Goal: Consume media (video, audio): Consume media (video, audio)

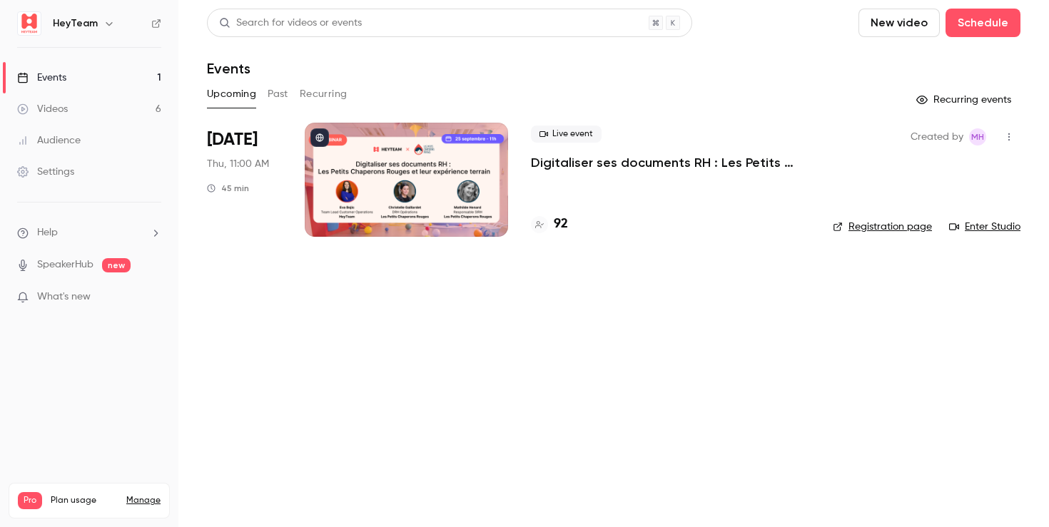
click at [1010, 133] on icon "button" at bounding box center [1008, 137] width 11 height 10
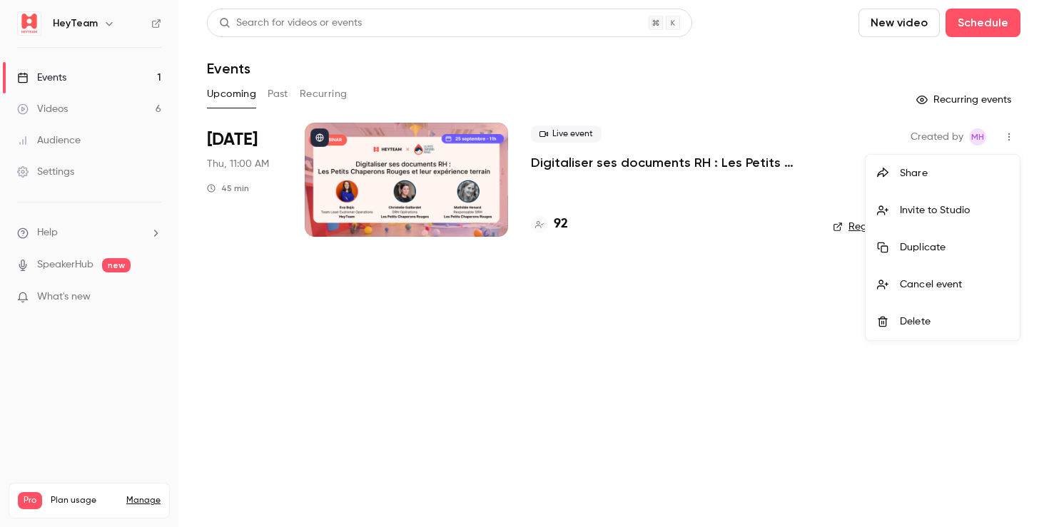
click at [772, 81] on div at bounding box center [524, 263] width 1049 height 527
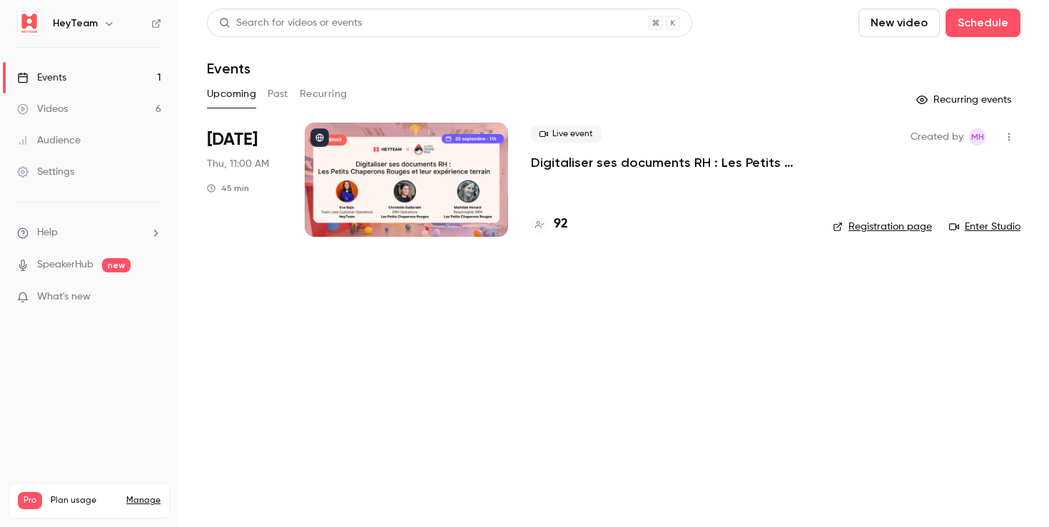
click at [106, 112] on link "Videos 6" at bounding box center [89, 108] width 178 height 31
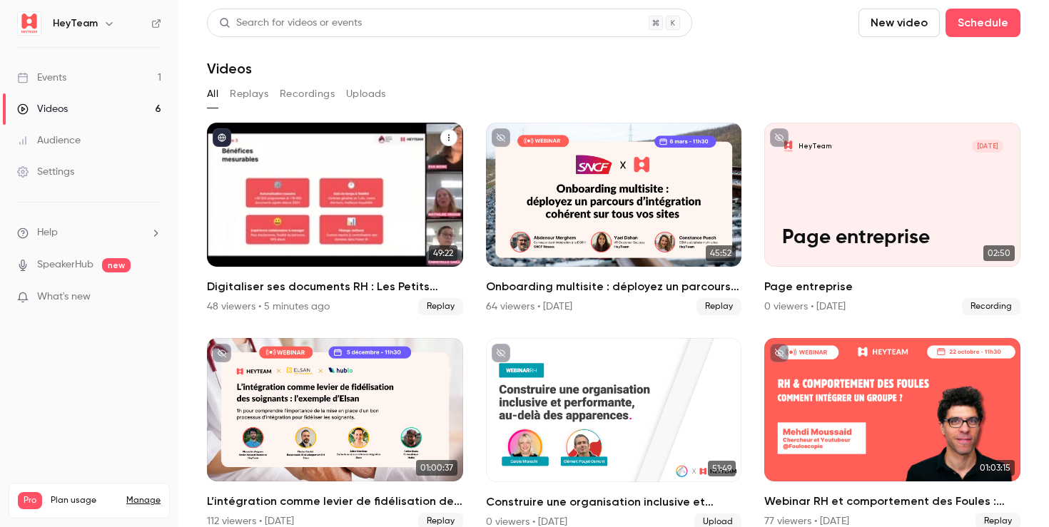
click at [451, 136] on icon "Digitaliser ses documents RH : Les Petits Chaperons Rouges et leur expérience t…" at bounding box center [449, 137] width 9 height 9
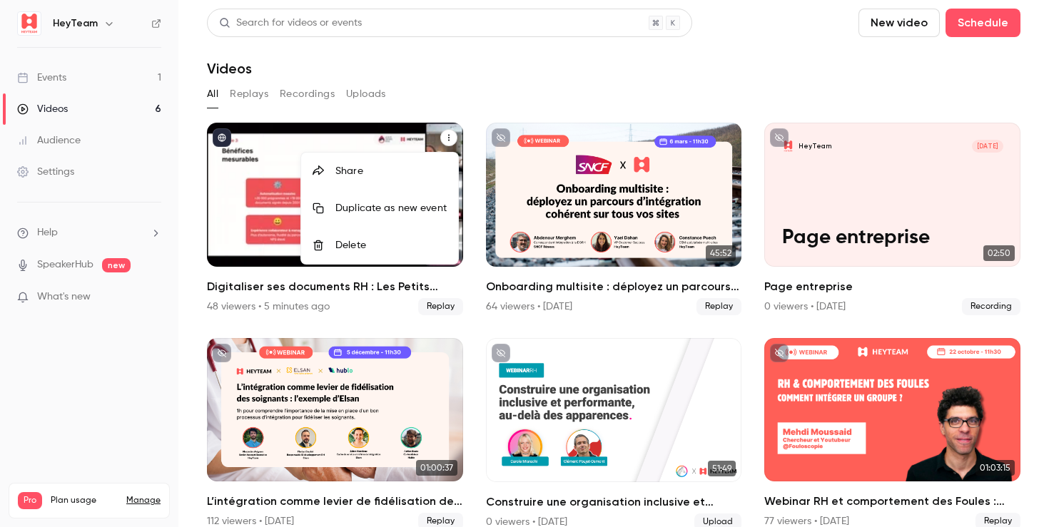
click at [349, 137] on div at bounding box center [524, 263] width 1049 height 527
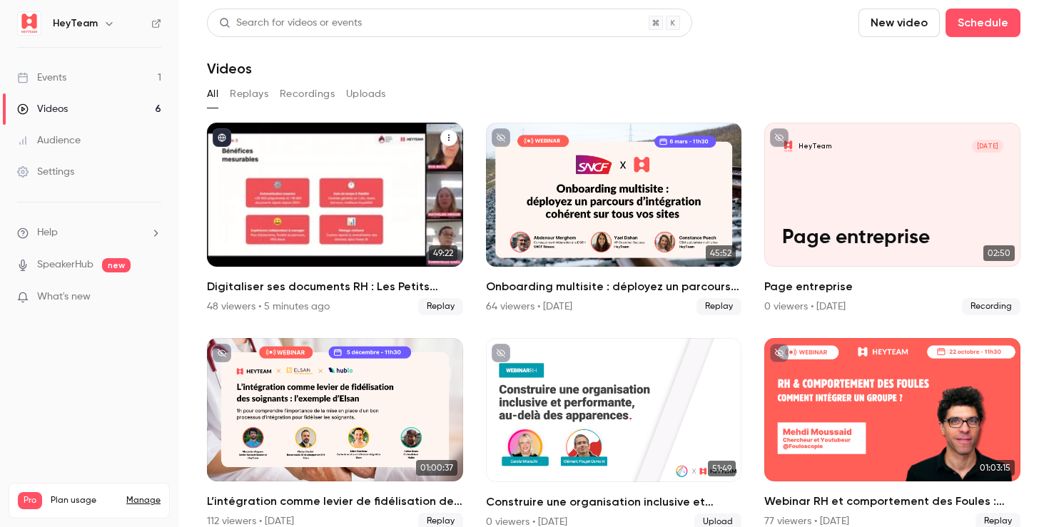
click at [403, 147] on div "Digitaliser ses documents RH : Les Petits Chaperons Rouges et leur expérience t…" at bounding box center [335, 195] width 256 height 144
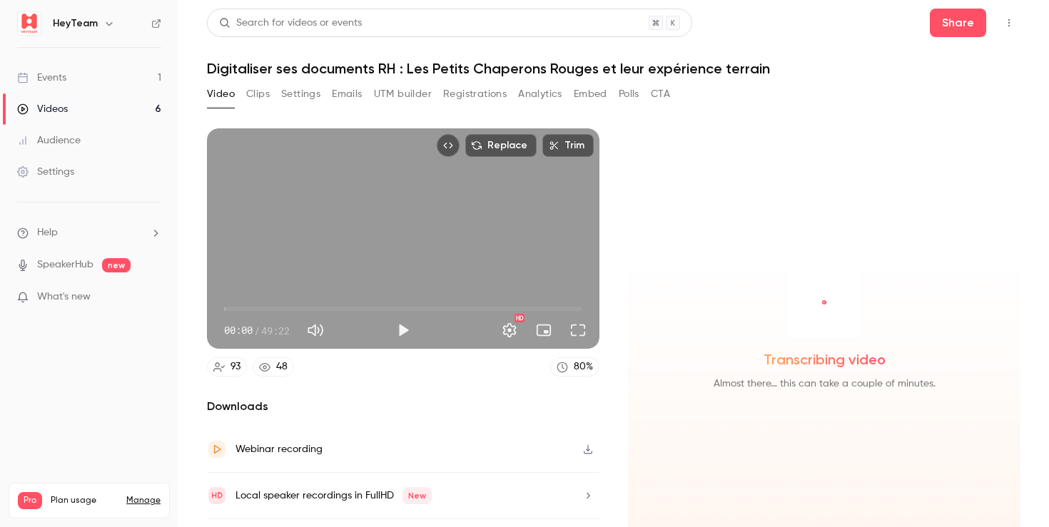
scroll to position [38, 0]
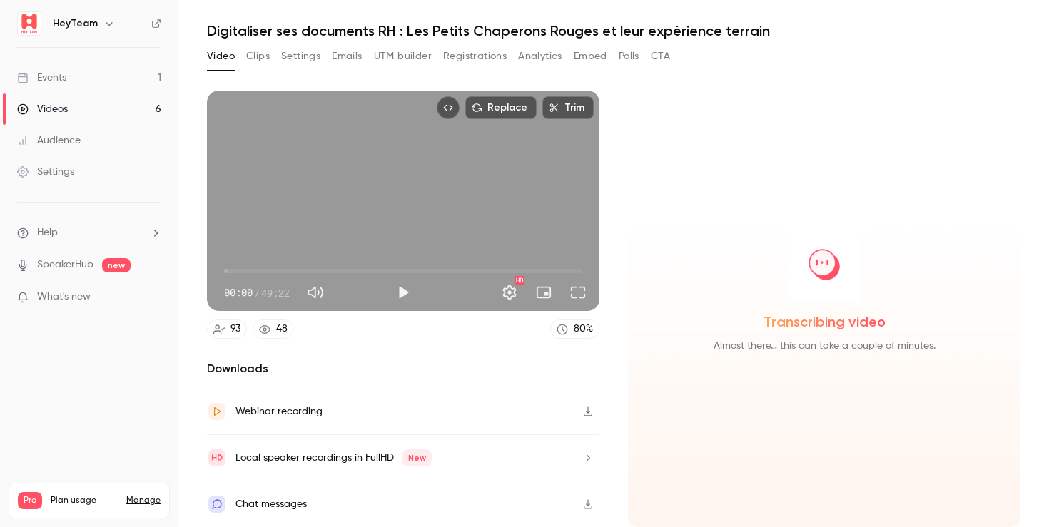
click at [416, 410] on div "Webinar recording" at bounding box center [403, 412] width 392 height 46
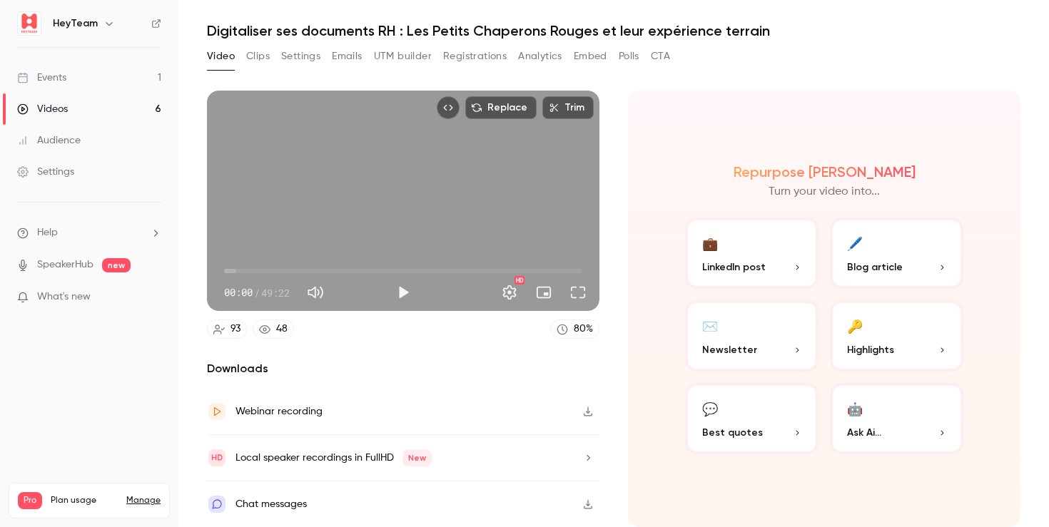
click at [61, 78] on div "Events" at bounding box center [41, 78] width 49 height 14
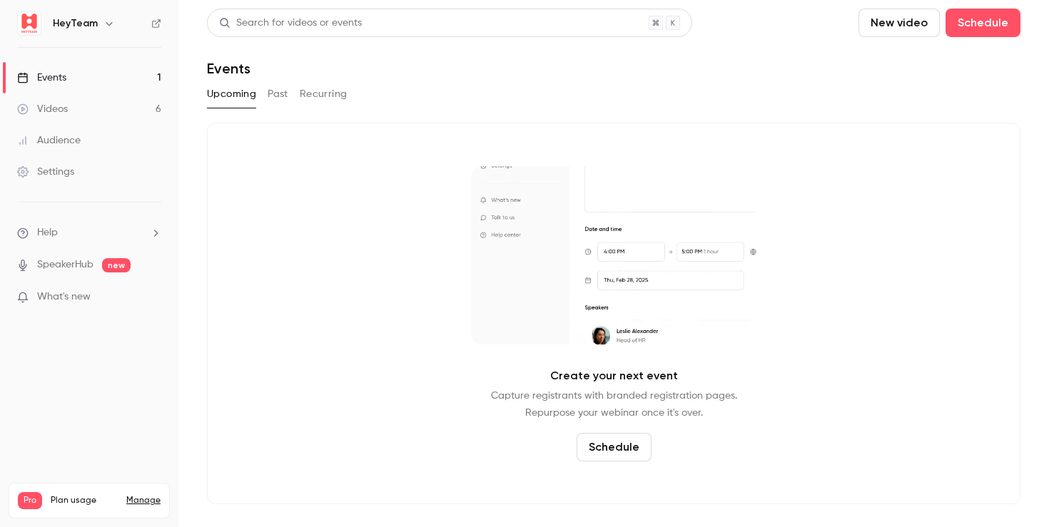
click at [280, 96] on button "Past" at bounding box center [278, 94] width 21 height 23
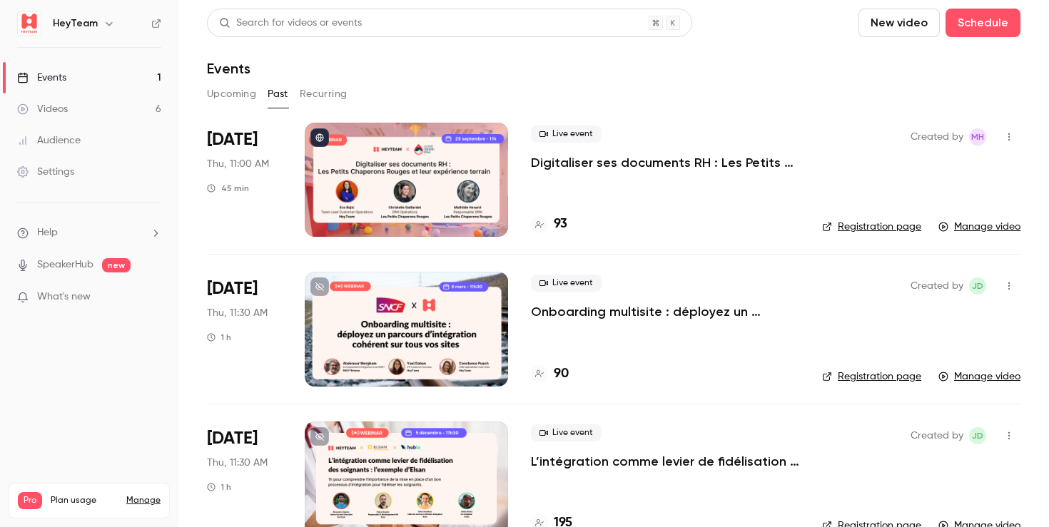
click at [591, 153] on div "Live event Digitaliser ses documents RH : Les Petits Chaperons Rouges et leur e…" at bounding box center [665, 149] width 268 height 46
click at [382, 181] on div at bounding box center [406, 180] width 203 height 114
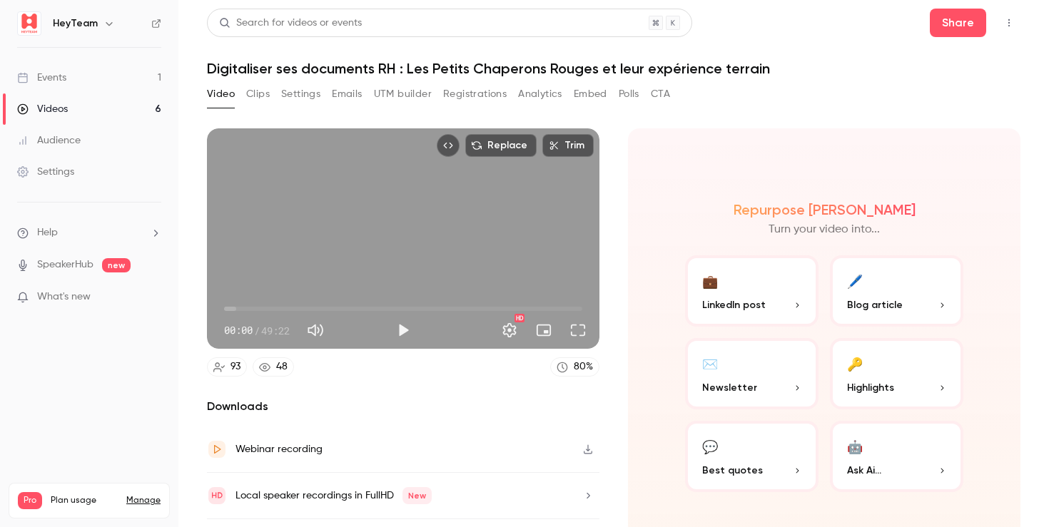
click at [343, 94] on button "Emails" at bounding box center [347, 94] width 30 height 23
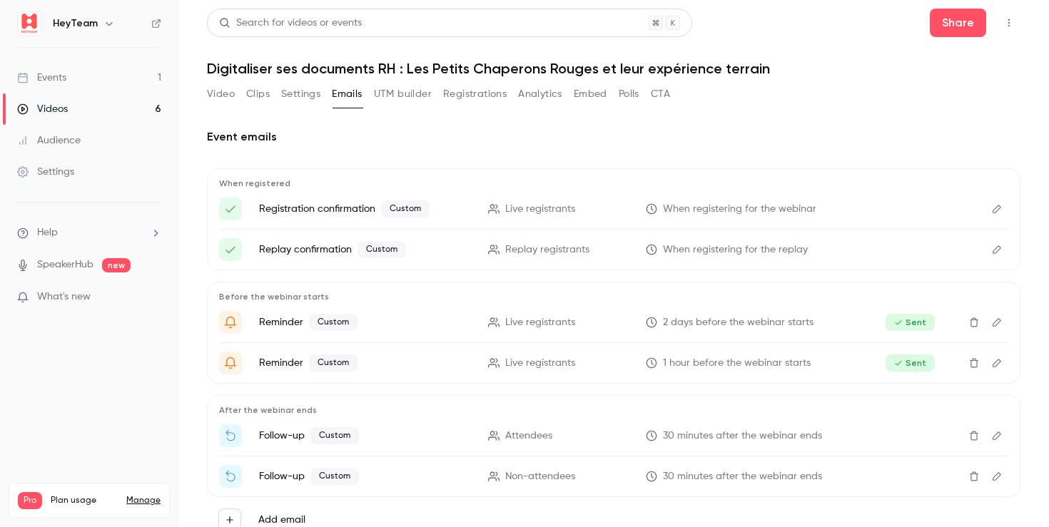
click at [224, 96] on button "Video" at bounding box center [221, 94] width 28 height 23
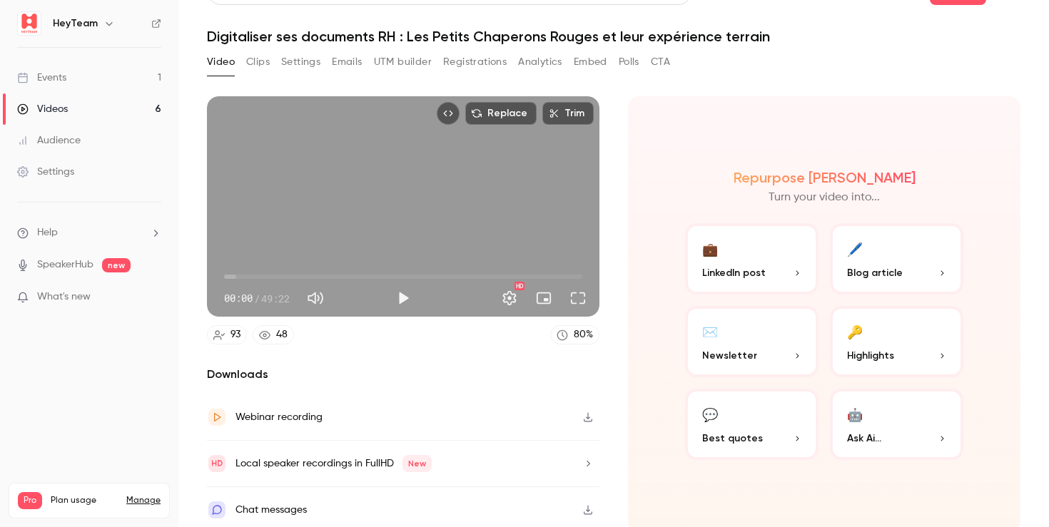
scroll to position [38, 0]
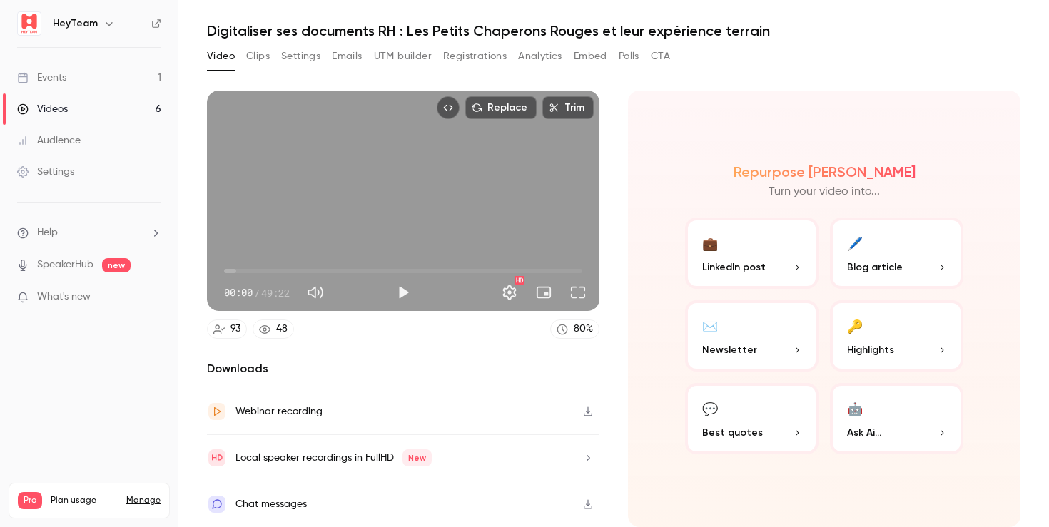
click at [587, 504] on icon "button" at bounding box center [587, 504] width 11 height 10
click at [584, 502] on icon "button" at bounding box center [587, 504] width 11 height 10
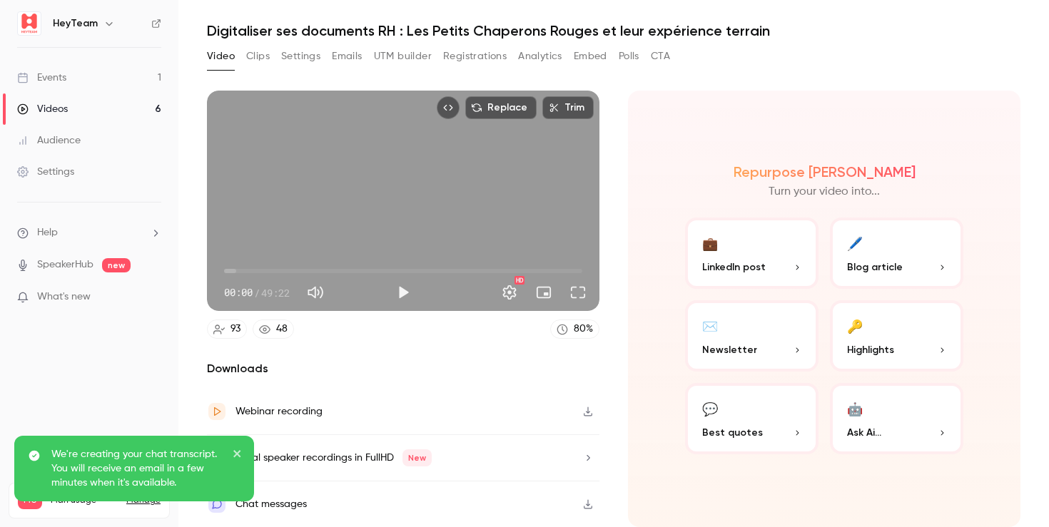
drag, startPoint x: 760, startPoint y: 501, endPoint x: 733, endPoint y: 502, distance: 27.2
click at [759, 501] on div "Repurpose Ai Turn your video into... 💼 LinkedIn post 🖊️ Blog article ✉️ Newslet…" at bounding box center [824, 309] width 392 height 437
drag, startPoint x: 240, startPoint y: 451, endPoint x: 310, endPoint y: 473, distance: 74.0
click at [240, 452] on icon "close" at bounding box center [236, 453] width 7 height 7
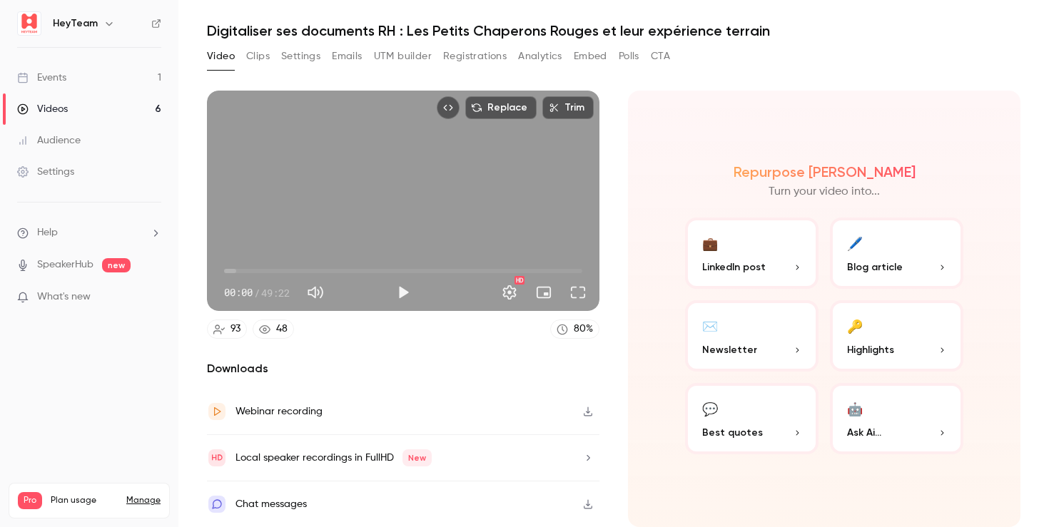
click at [308, 461] on div "Local speaker recordings in FullHD New" at bounding box center [333, 458] width 196 height 17
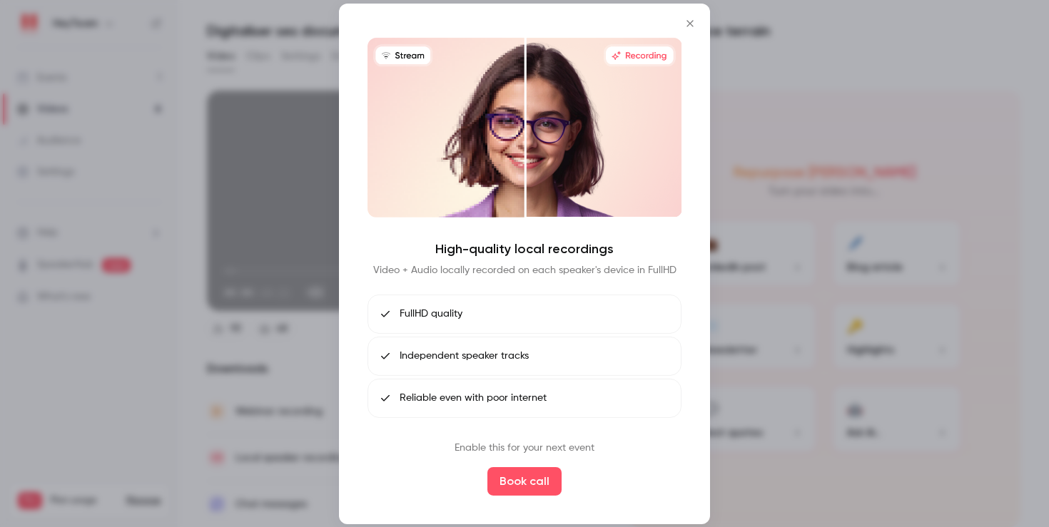
click at [694, 18] on icon "Close" at bounding box center [689, 22] width 17 height 11
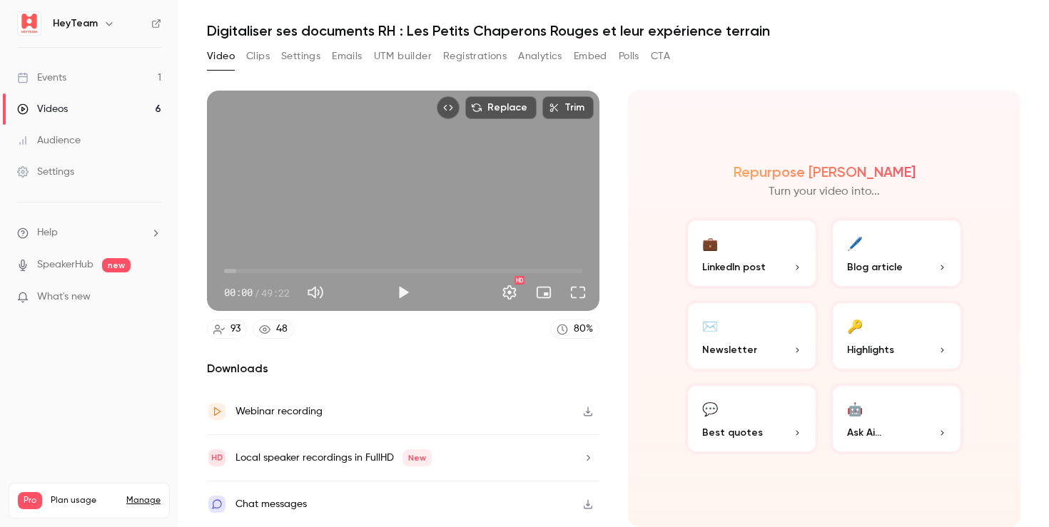
click at [766, 268] on p "LinkedIn post" at bounding box center [751, 267] width 99 height 15
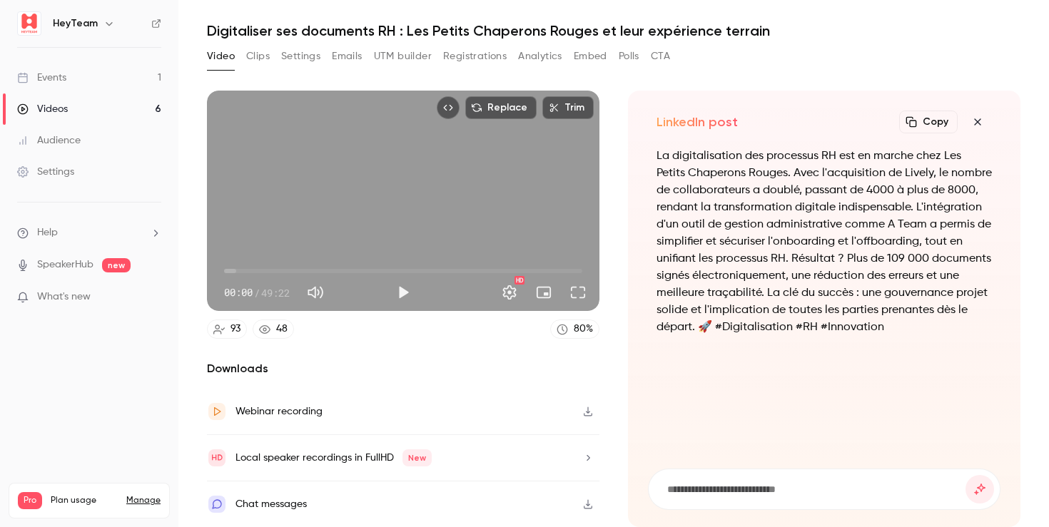
click at [918, 118] on button "Copy" at bounding box center [928, 122] width 59 height 23
drag, startPoint x: 978, startPoint y: 122, endPoint x: 948, endPoint y: 139, distance: 35.1
click at [977, 122] on icon "button" at bounding box center [977, 121] width 17 height 11
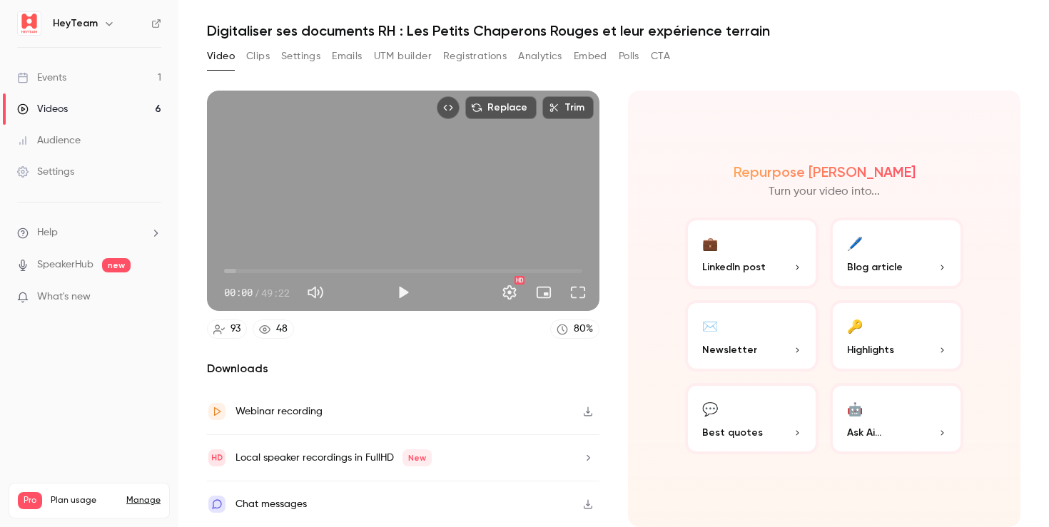
click at [741, 429] on span "Best quotes" at bounding box center [732, 432] width 61 height 15
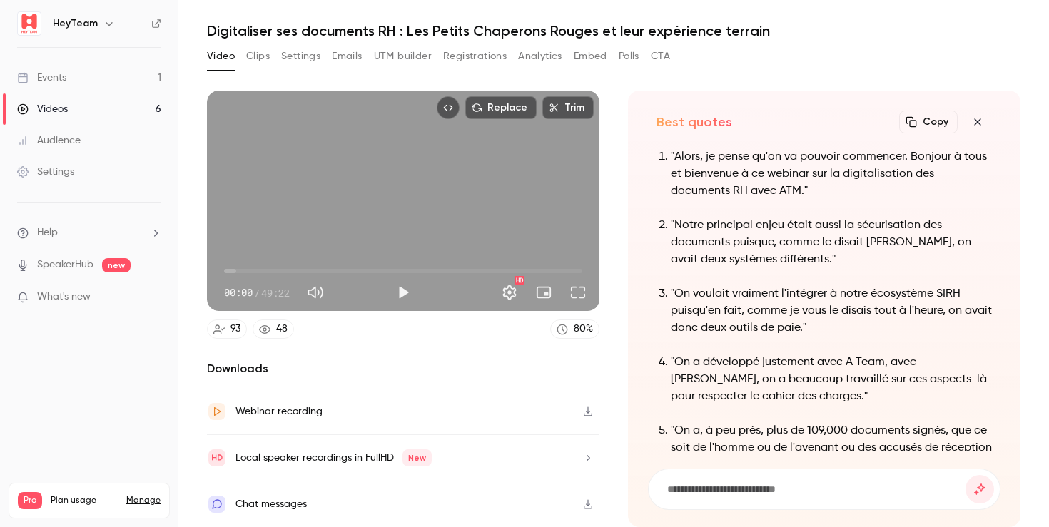
scroll to position [-212, 0]
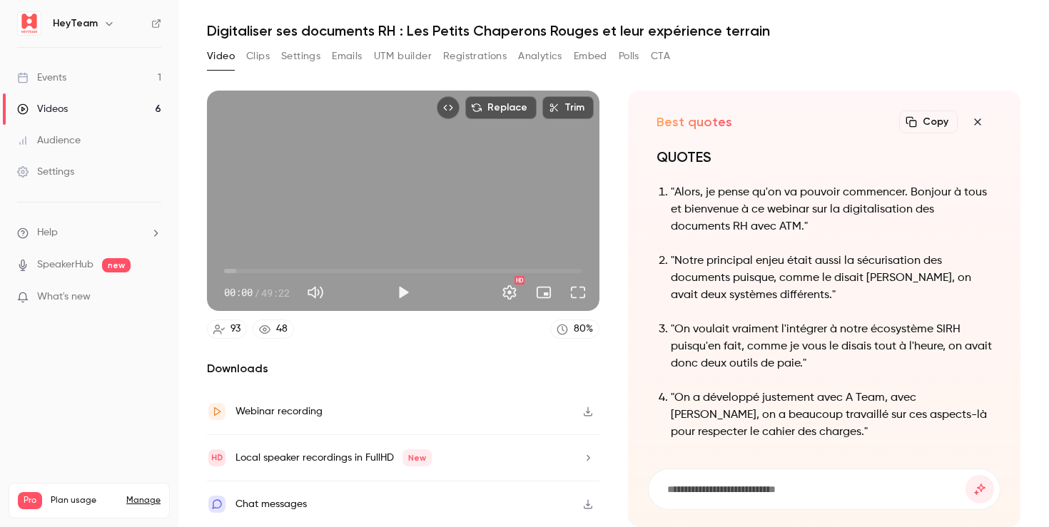
click at [922, 123] on button "Copy" at bounding box center [928, 122] width 59 height 23
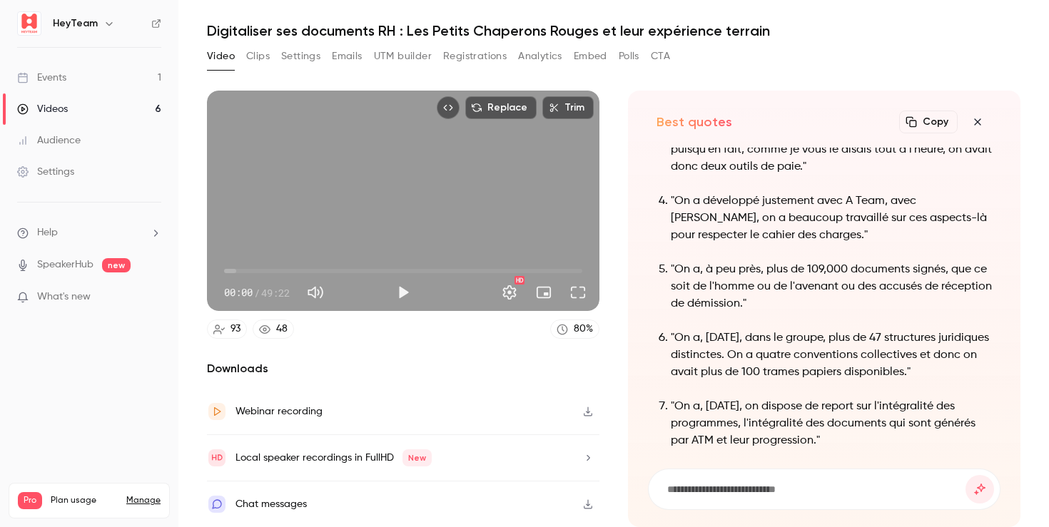
scroll to position [0, 0]
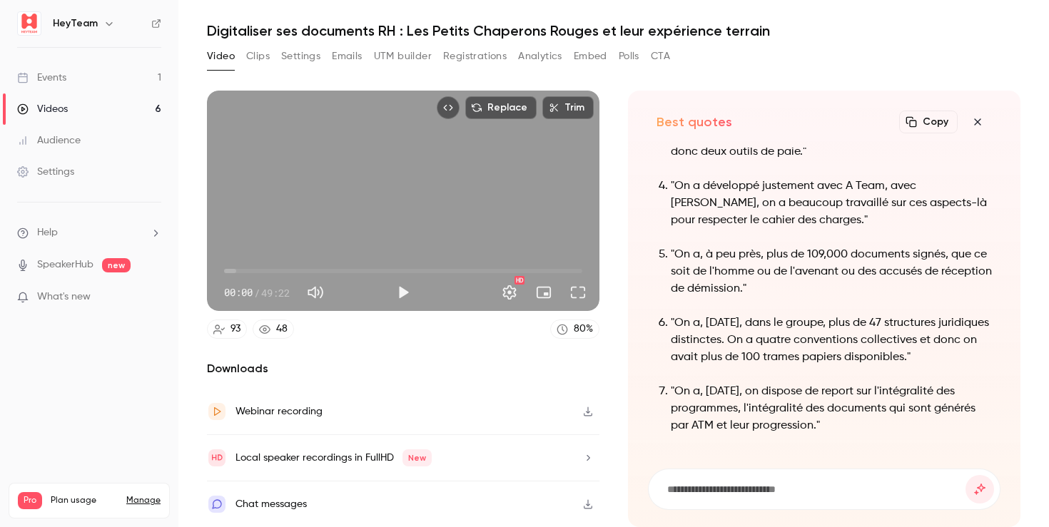
click at [977, 117] on icon "button" at bounding box center [977, 121] width 17 height 11
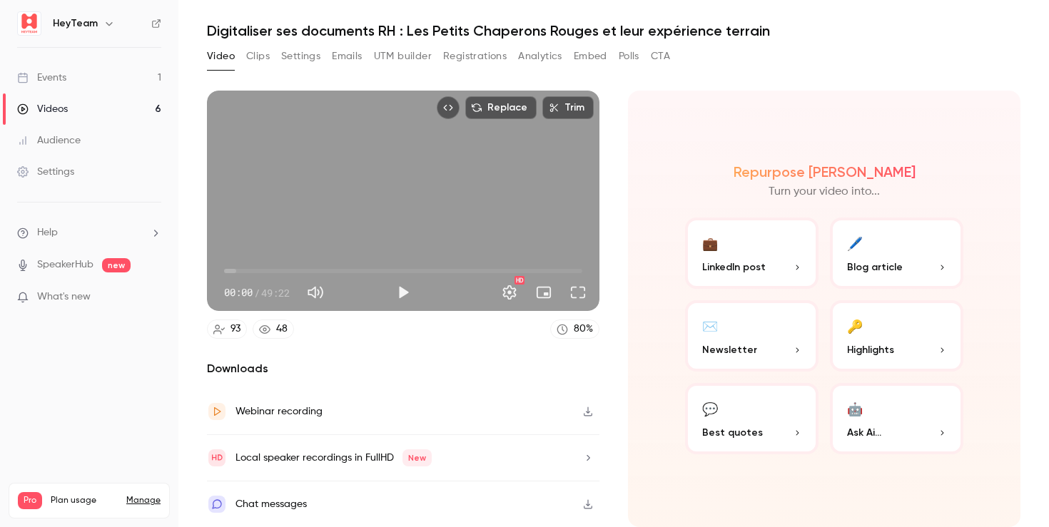
click at [886, 251] on button "🖊️ Blog article" at bounding box center [896, 253] width 133 height 71
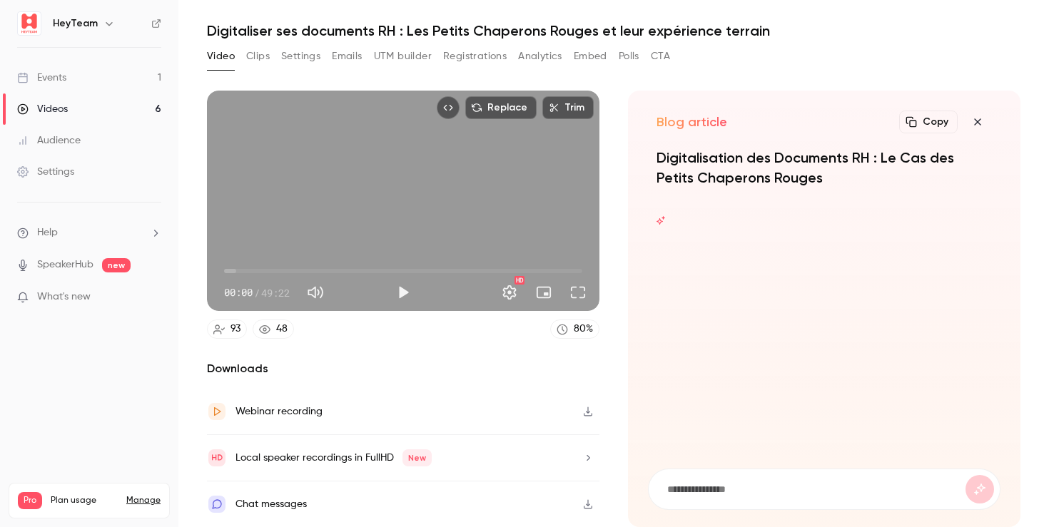
click at [259, 59] on button "Clips" at bounding box center [258, 56] width 24 height 23
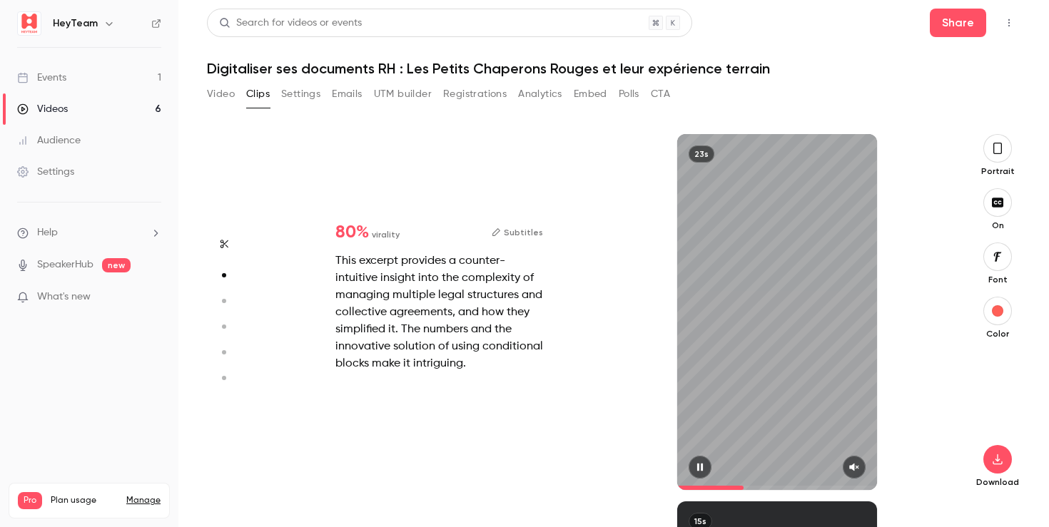
scroll to position [367, 0]
type input "*"
click at [684, 486] on span at bounding box center [777, 488] width 201 height 23
click at [847, 176] on div "15s" at bounding box center [777, 312] width 201 height 356
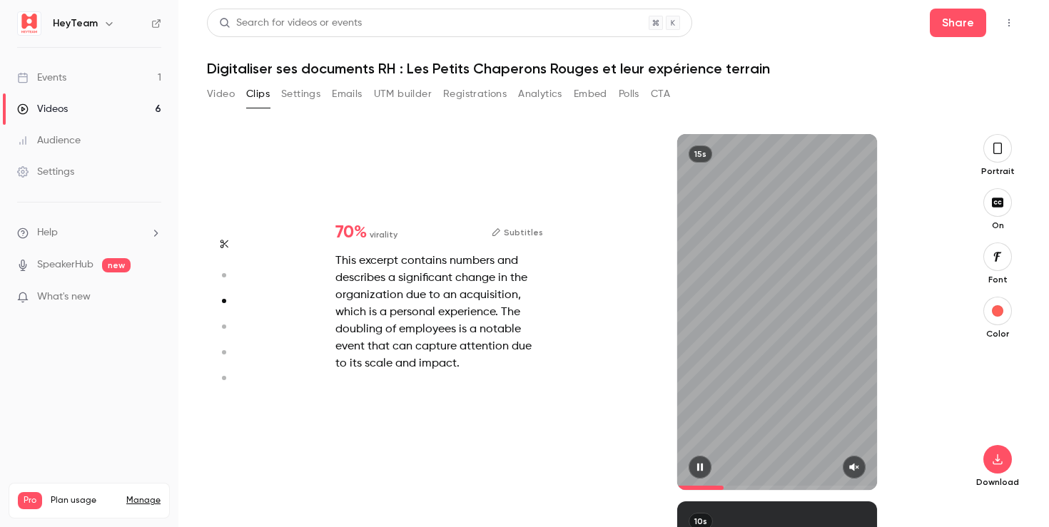
type input "*"
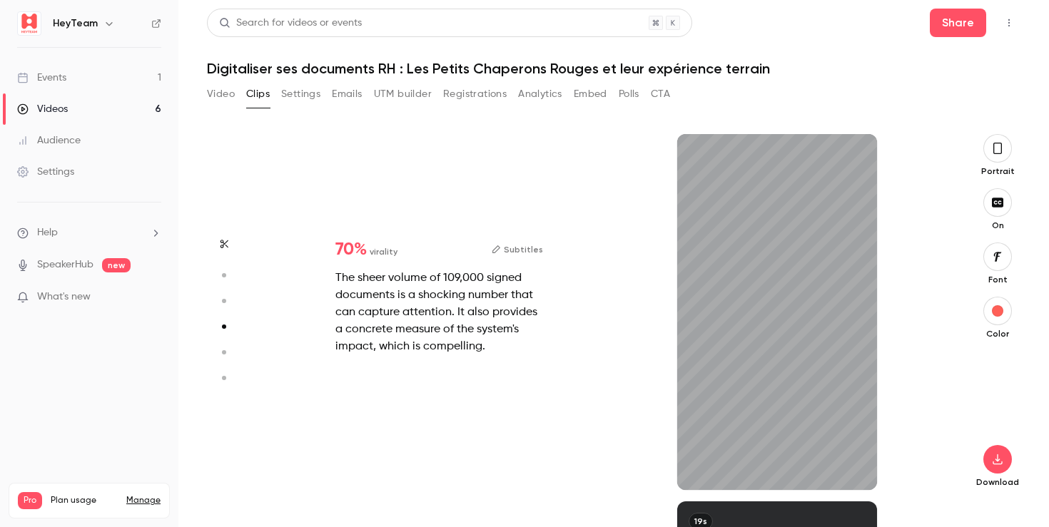
scroll to position [1102, 0]
click at [997, 455] on icon "button" at bounding box center [997, 459] width 17 height 11
click at [492, 243] on div "70 % virality Subtitles" at bounding box center [439, 249] width 208 height 17
click at [507, 253] on button "Subtitles" at bounding box center [517, 249] width 51 height 17
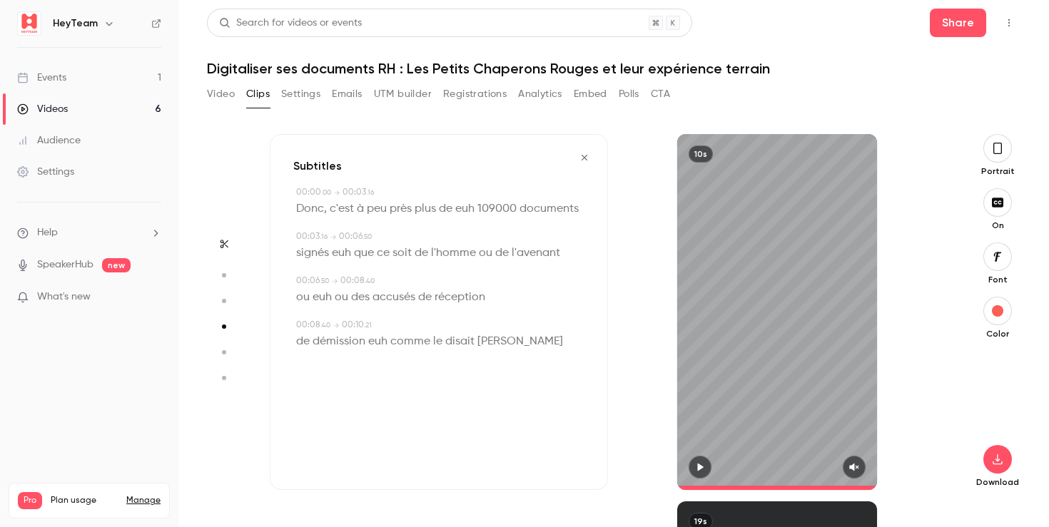
click at [436, 211] on span at bounding box center [437, 208] width 3 height 11
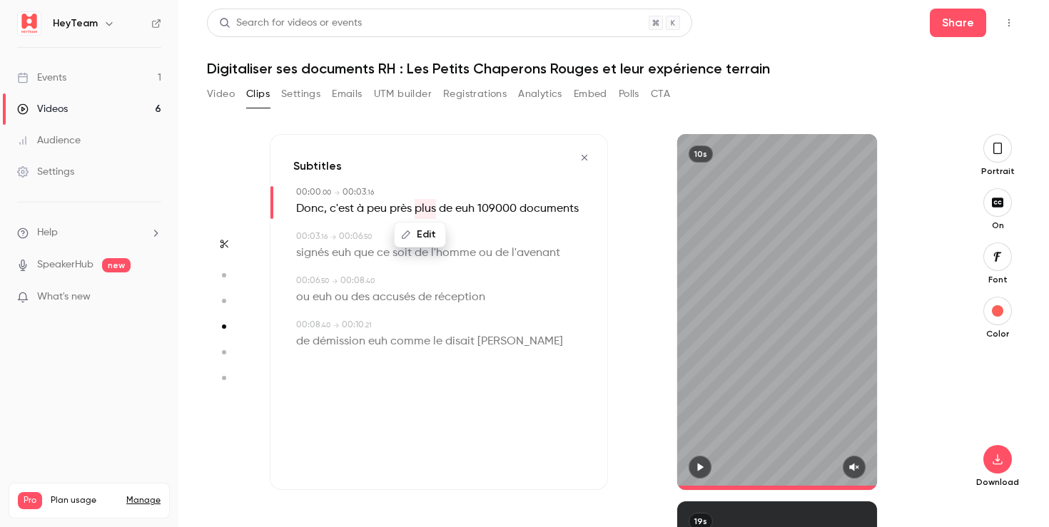
type input "*"
click at [457, 210] on span "euh" at bounding box center [464, 209] width 19 height 20
click at [460, 230] on button "Edit" at bounding box center [460, 234] width 49 height 23
click at [447, 290] on span "réception" at bounding box center [460, 298] width 51 height 20
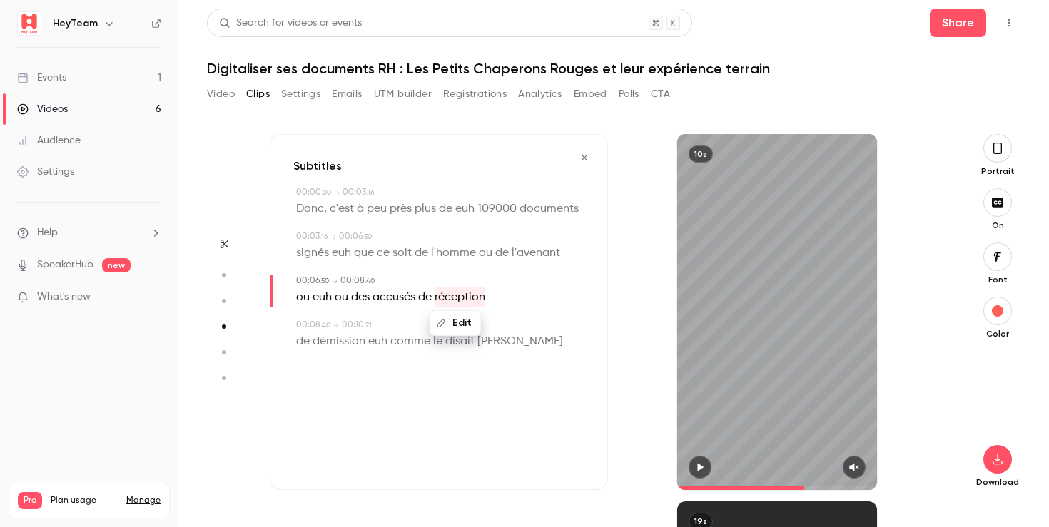
click at [463, 213] on span "euh" at bounding box center [464, 209] width 19 height 20
type input "*"
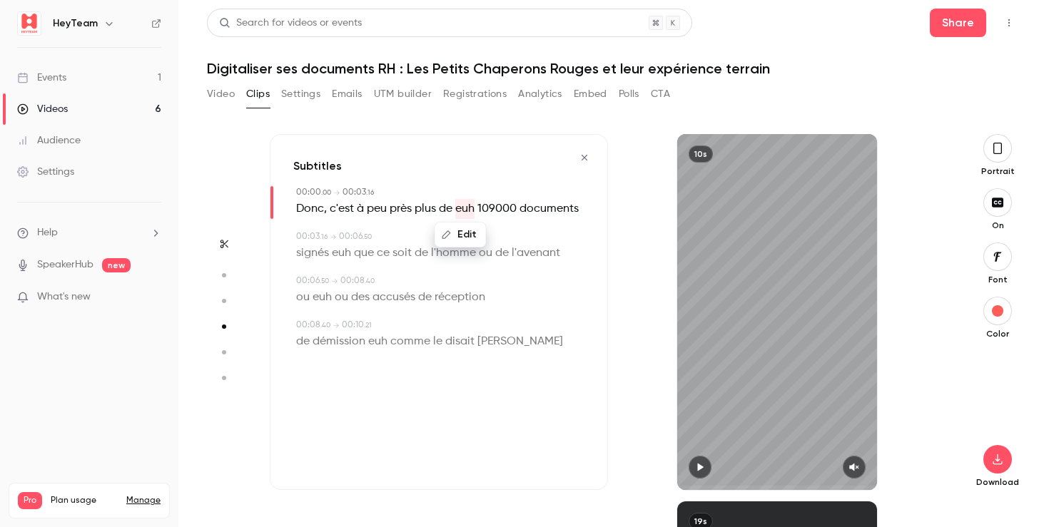
click at [463, 209] on span "euh" at bounding box center [464, 209] width 19 height 20
click at [457, 228] on button "Edit" at bounding box center [460, 234] width 49 height 23
click at [517, 239] on button "Replace" at bounding box center [532, 239] width 64 height 29
drag, startPoint x: 377, startPoint y: 253, endPoint x: 370, endPoint y: 255, distance: 7.3
click at [376, 254] on p "signés euh que ce soit de l'homme ou de l'avenant" at bounding box center [428, 253] width 264 height 20
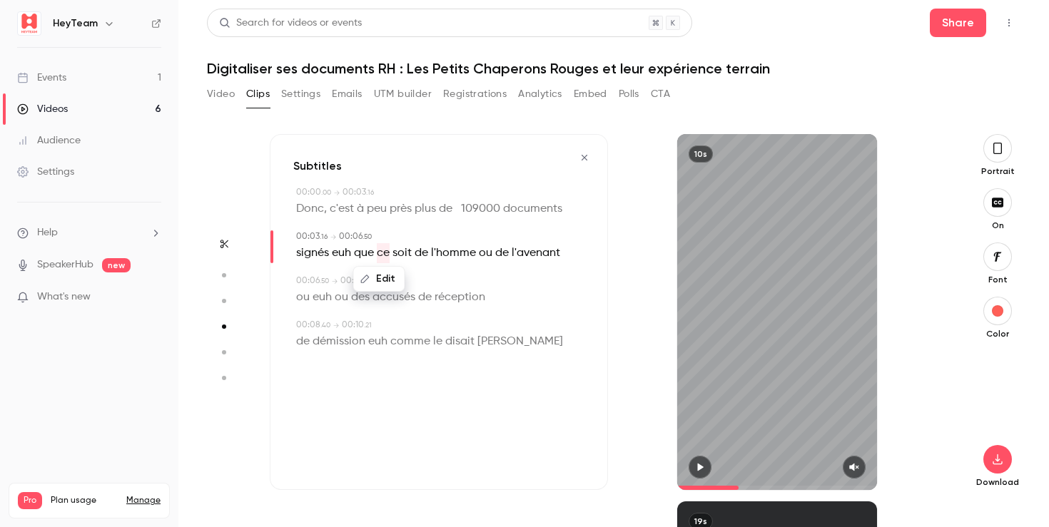
click at [456, 209] on span at bounding box center [456, 209] width 3 height 20
type input "*"
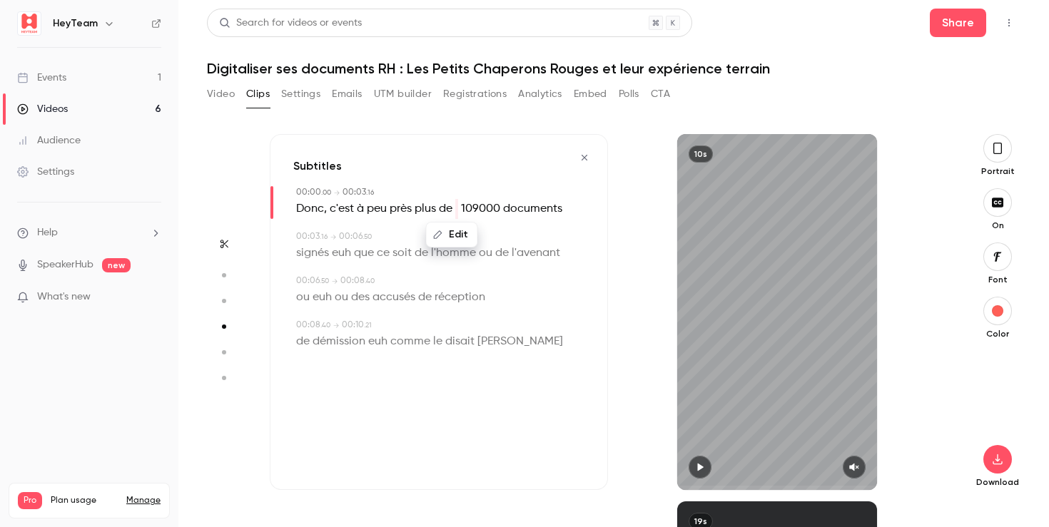
click at [452, 229] on button "Edit" at bounding box center [451, 234] width 49 height 23
click at [521, 236] on button "Replace" at bounding box center [524, 239] width 64 height 29
click at [460, 238] on button "Edit" at bounding box center [451, 234] width 49 height 23
click at [521, 239] on button "Replace" at bounding box center [524, 239] width 64 height 29
click at [338, 255] on span "euh" at bounding box center [341, 253] width 19 height 20
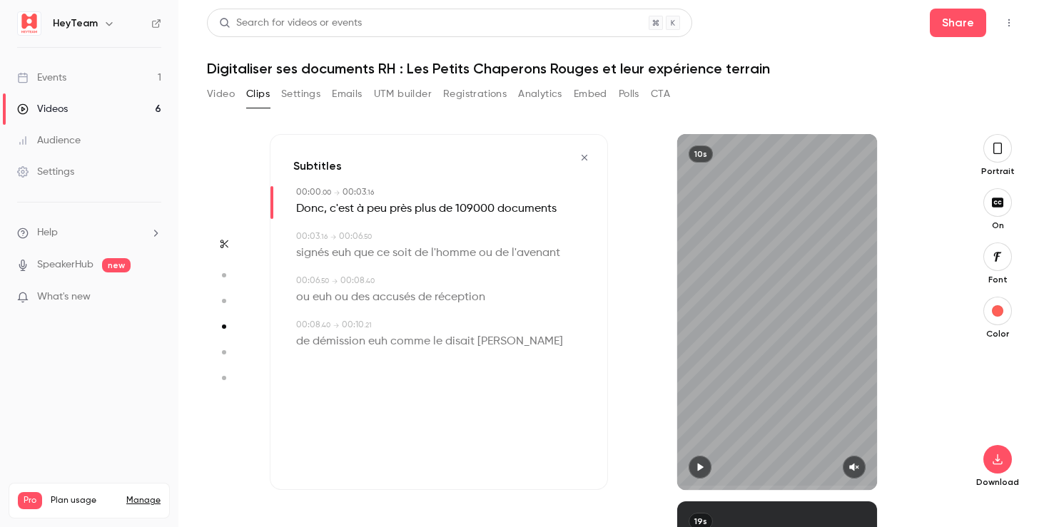
type input "***"
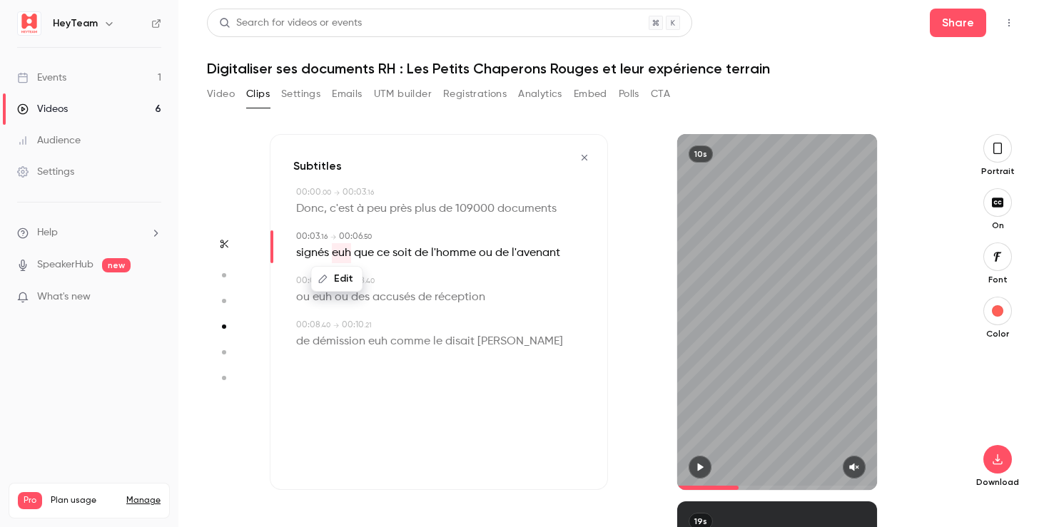
click at [330, 280] on button "Edit" at bounding box center [337, 279] width 49 height 23
click at [429, 282] on button "Replace" at bounding box center [437, 284] width 64 height 29
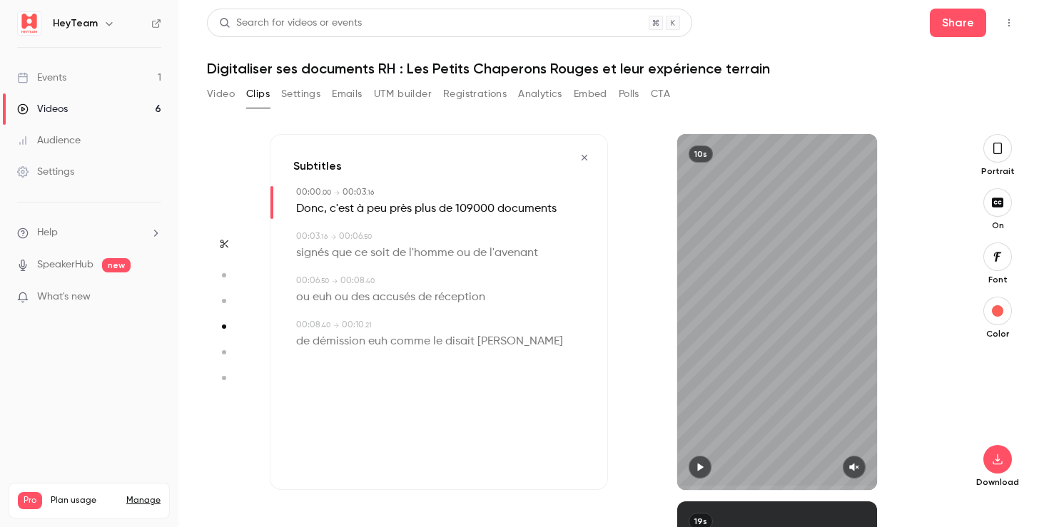
click at [315, 300] on span "euh" at bounding box center [322, 298] width 19 height 20
type input "***"
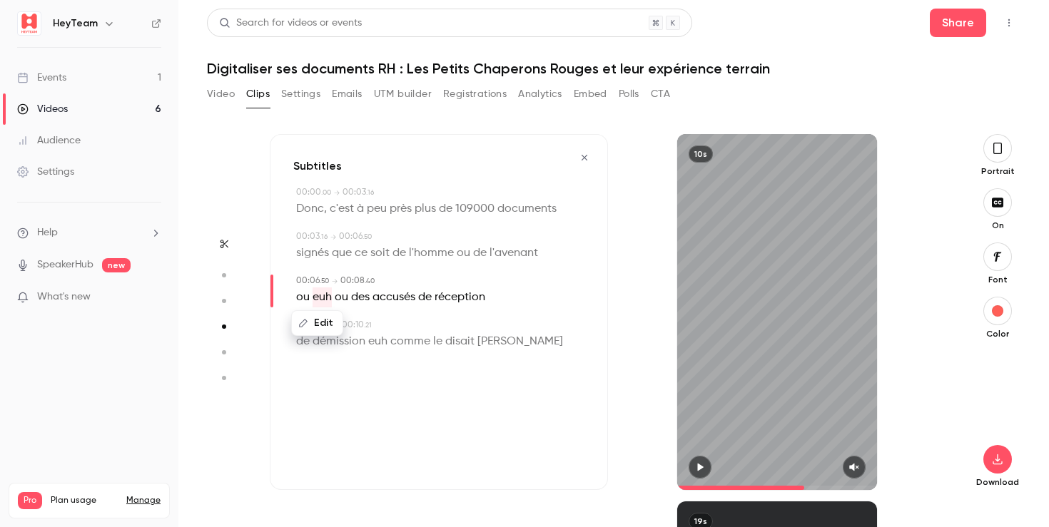
click at [325, 321] on button "Edit" at bounding box center [317, 323] width 49 height 23
click at [427, 332] on button "Replace" at bounding box center [437, 328] width 64 height 29
click at [324, 320] on button "Edit" at bounding box center [317, 323] width 49 height 23
click at [427, 331] on button "Replace" at bounding box center [437, 328] width 64 height 29
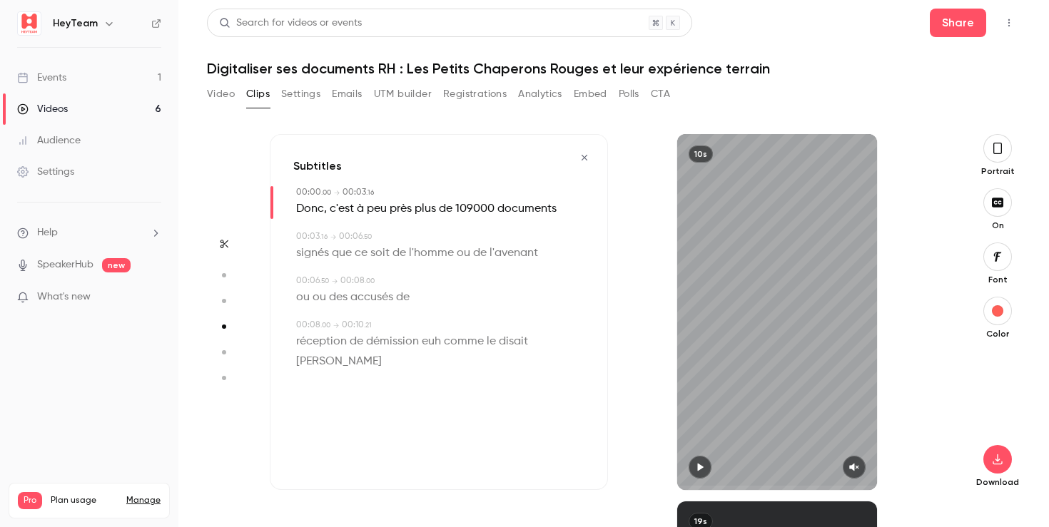
click at [435, 346] on span "euh" at bounding box center [431, 342] width 19 height 20
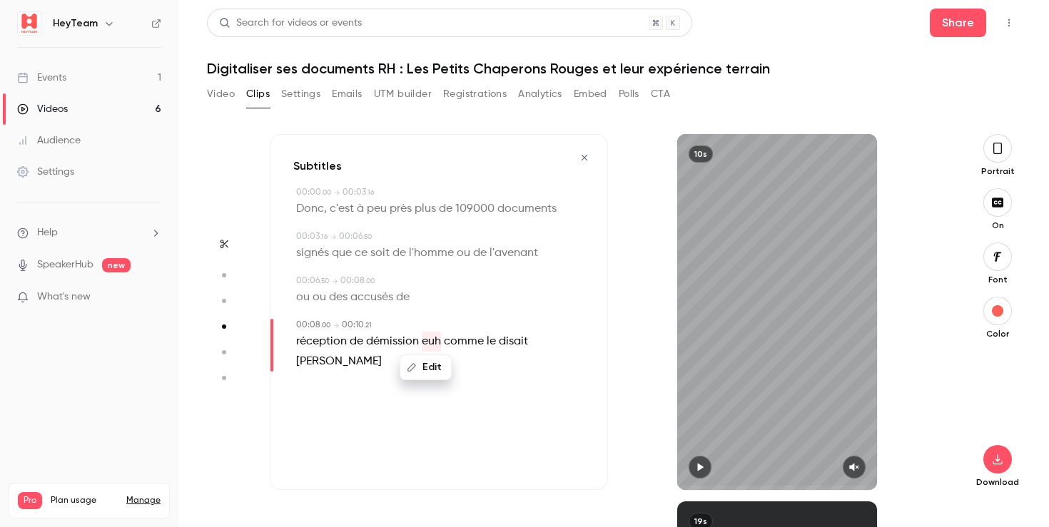
type input "*"
click at [428, 365] on button "Edit" at bounding box center [425, 367] width 49 height 23
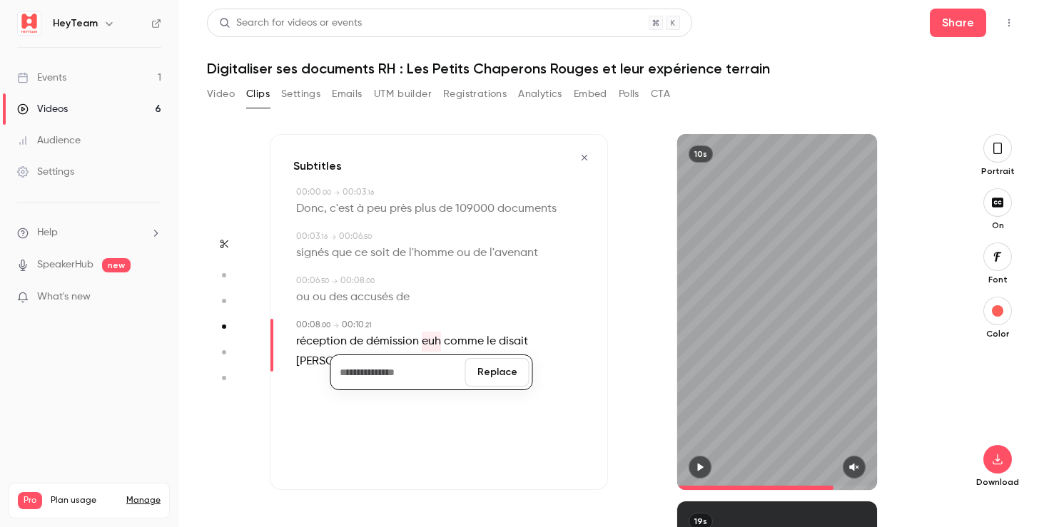
drag, startPoint x: 491, startPoint y: 377, endPoint x: 450, endPoint y: 370, distance: 41.3
click at [491, 377] on button "Replace" at bounding box center [497, 372] width 64 height 29
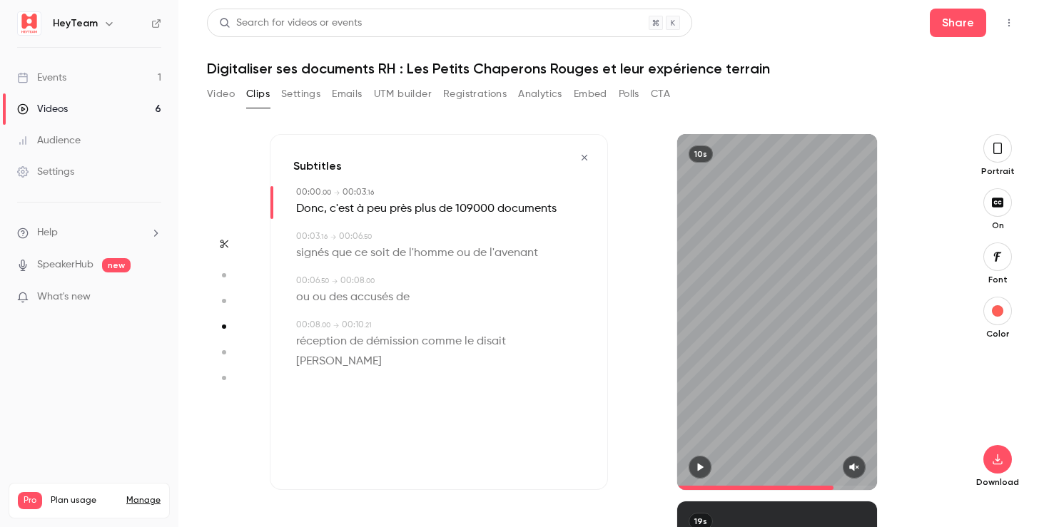
type input "*"
click at [998, 460] on icon "button" at bounding box center [997, 460] width 9 height 11
click at [467, 202] on span "109000" at bounding box center [474, 209] width 39 height 20
click at [470, 232] on button "Edit" at bounding box center [469, 234] width 49 height 23
drag, startPoint x: 395, startPoint y: 238, endPoint x: 392, endPoint y: 251, distance: 13.9
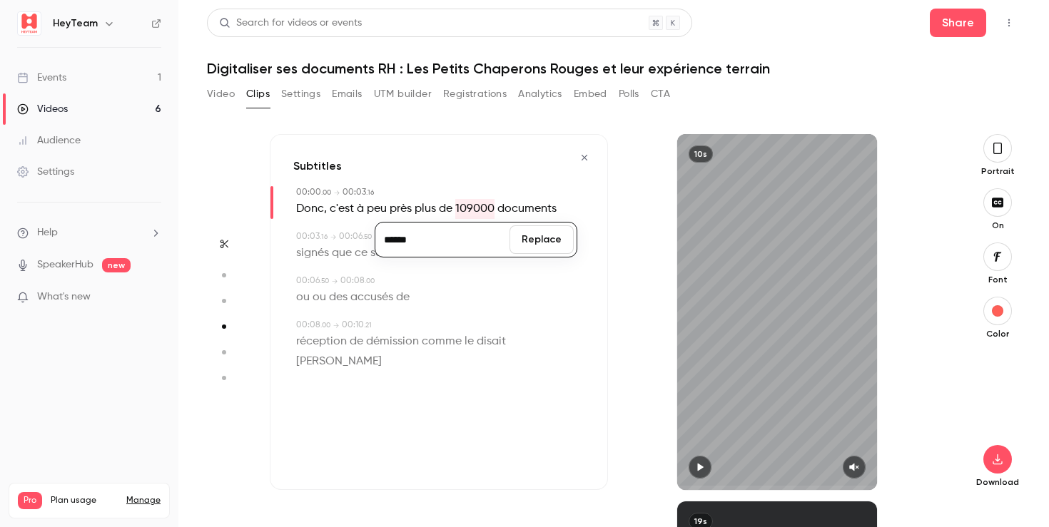
click at [394, 238] on input "******" at bounding box center [442, 239] width 128 height 29
type input "*****"
click at [552, 234] on button "Replace" at bounding box center [541, 239] width 64 height 29
click at [509, 299] on div "ou ou des accusés de" at bounding box center [440, 298] width 288 height 20
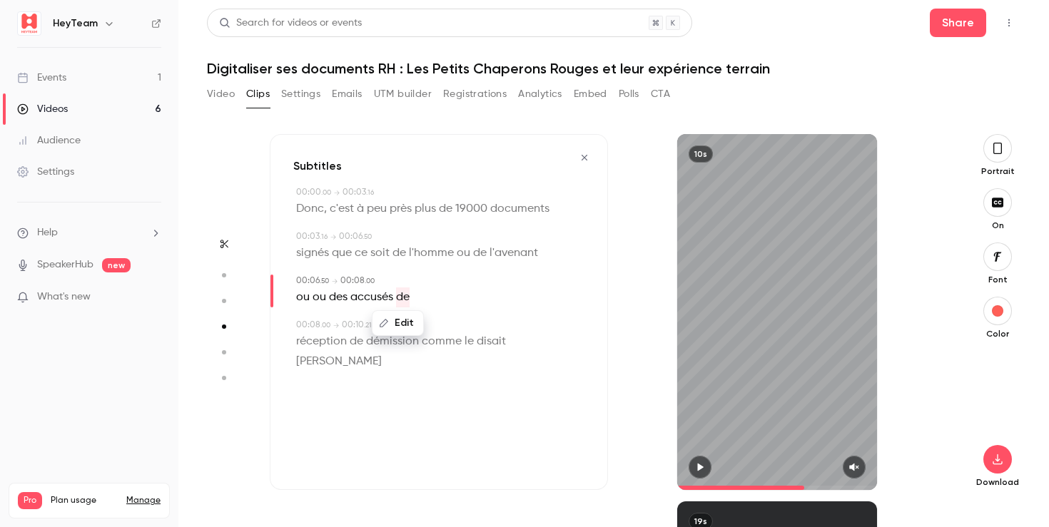
click at [613, 285] on div "10s" at bounding box center [777, 312] width 338 height 356
click at [448, 255] on span "l'homme" at bounding box center [431, 253] width 45 height 20
type input "***"
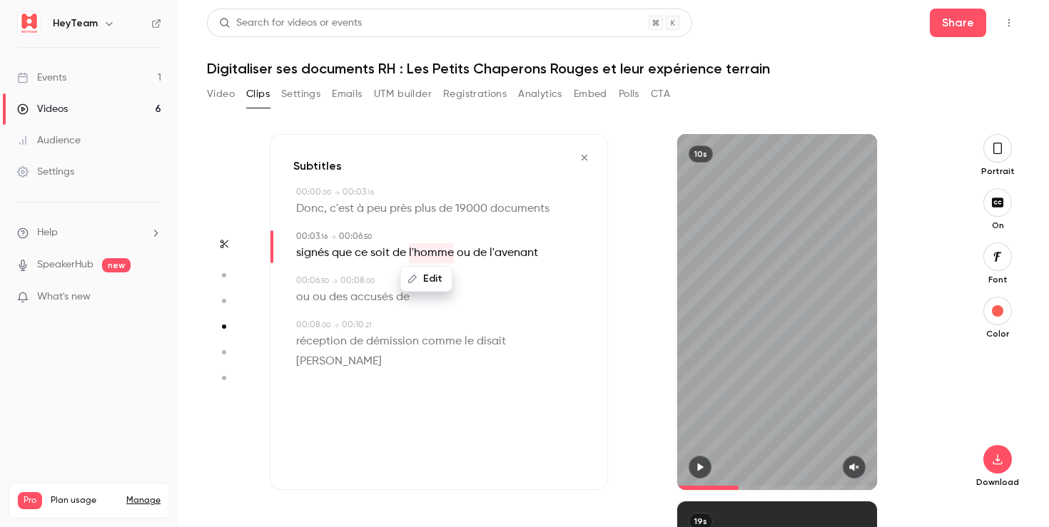
click at [413, 281] on icon "button" at bounding box center [412, 279] width 10 height 10
type input "*"
type input "**********"
click at [482, 285] on button "Replace" at bounding box center [498, 284] width 64 height 29
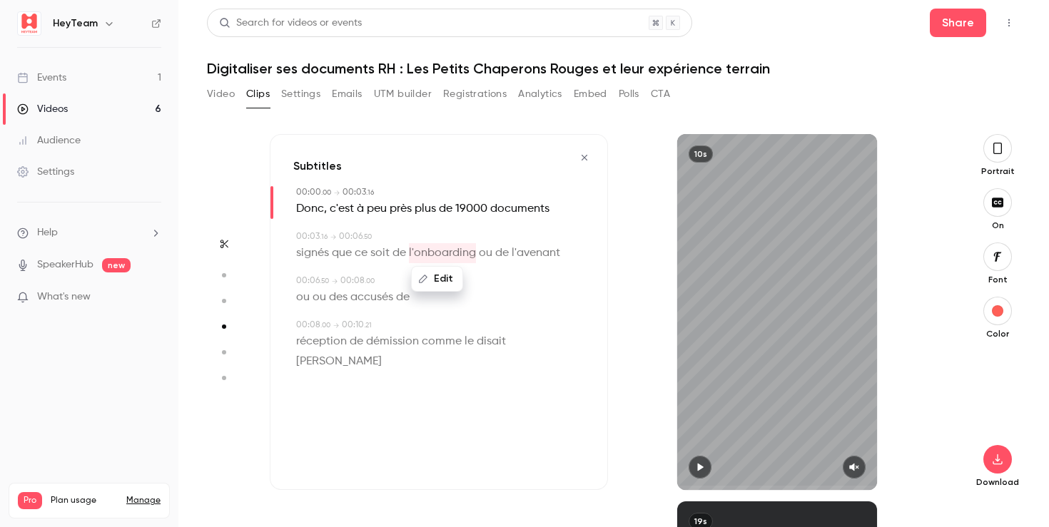
click at [504, 320] on div "00:08 . 00 → 00:10 . 21" at bounding box center [440, 325] width 288 height 13
type input "*"
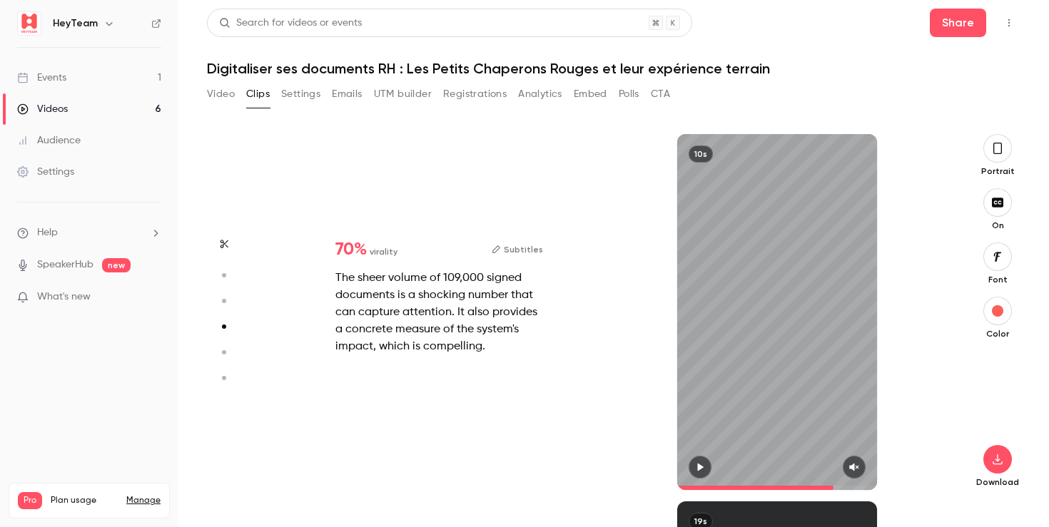
click at [512, 246] on button "Subtitles" at bounding box center [517, 249] width 51 height 17
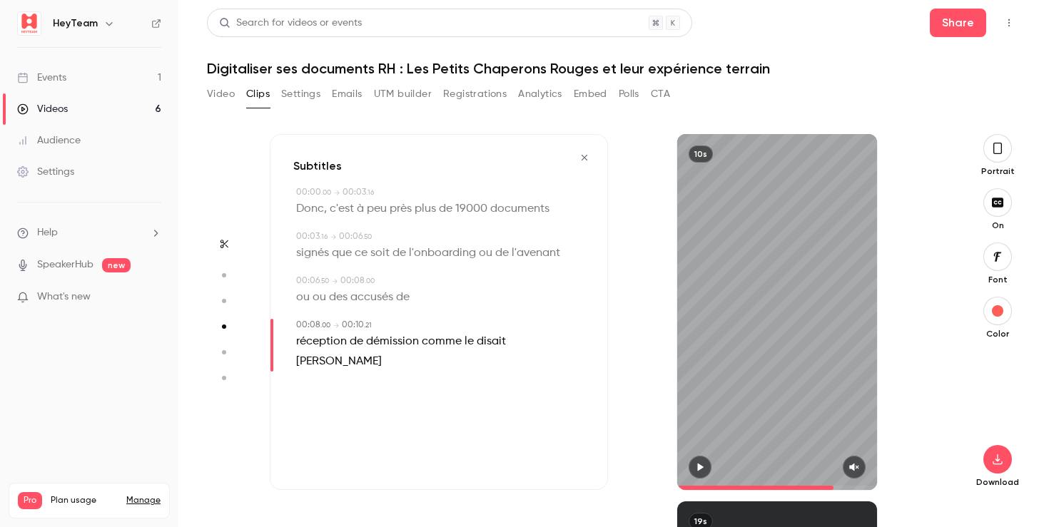
click at [410, 308] on div "Subtitles 00:00 . 00 → 00:03 . 16 Donc , c'est à peu près plus de 19000 documen…" at bounding box center [439, 312] width 338 height 356
drag, startPoint x: 400, startPoint y: 332, endPoint x: 415, endPoint y: 335, distance: 15.3
click at [402, 333] on span "démission" at bounding box center [392, 342] width 53 height 20
click at [424, 338] on span "comme" at bounding box center [442, 342] width 40 height 20
click at [433, 362] on button "Edit" at bounding box center [435, 367] width 49 height 23
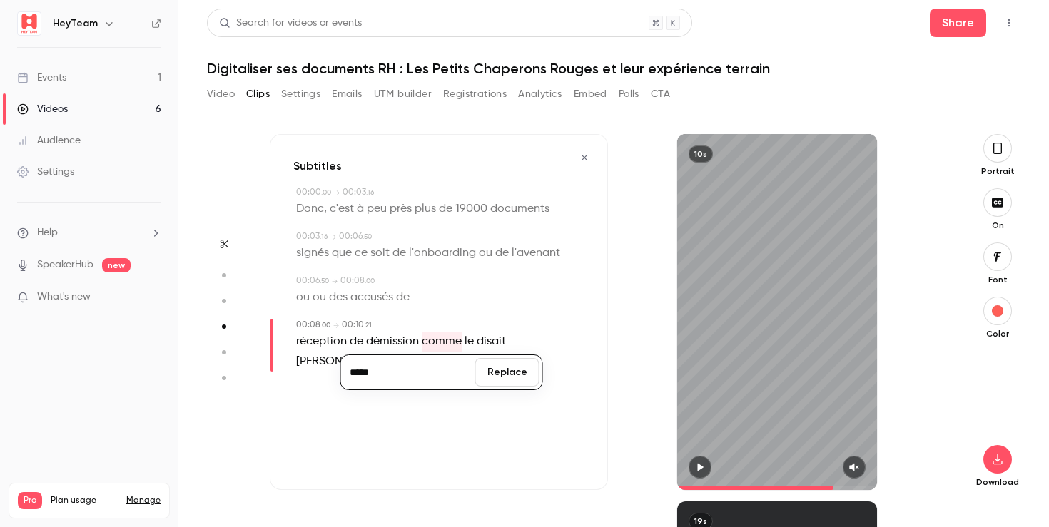
click at [505, 372] on button "Replace" at bounding box center [507, 372] width 64 height 29
click at [431, 362] on button "Edit" at bounding box center [435, 367] width 49 height 23
drag, startPoint x: 491, startPoint y: 380, endPoint x: 474, endPoint y: 349, distance: 35.1
click at [491, 380] on button "Replace" at bounding box center [507, 372] width 64 height 29
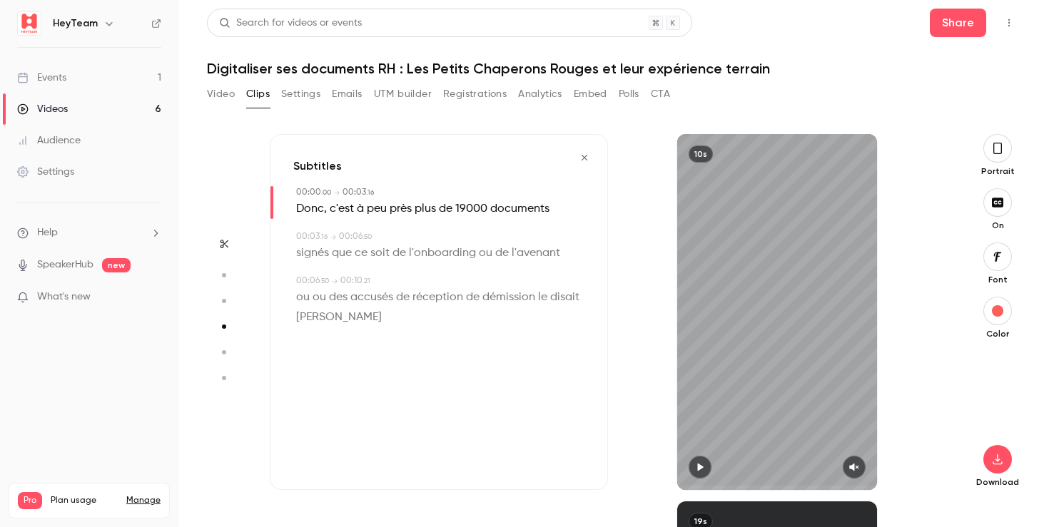
click at [550, 296] on span "disait" at bounding box center [564, 298] width 29 height 20
type input "***"
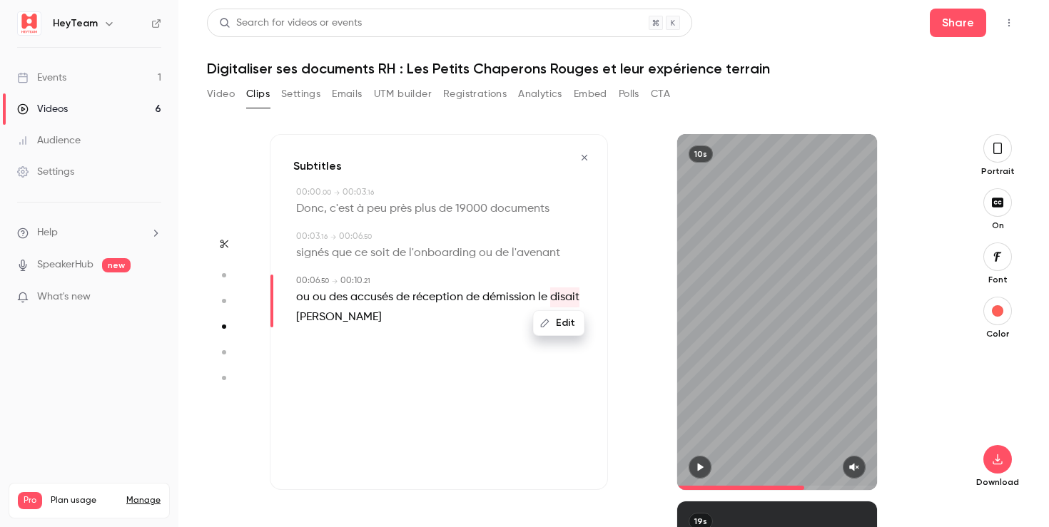
click at [539, 297] on span "le" at bounding box center [542, 298] width 9 height 20
click at [542, 315] on button "Edit" at bounding box center [536, 323] width 49 height 23
click at [569, 333] on button "Replace" at bounding box center [574, 328] width 64 height 29
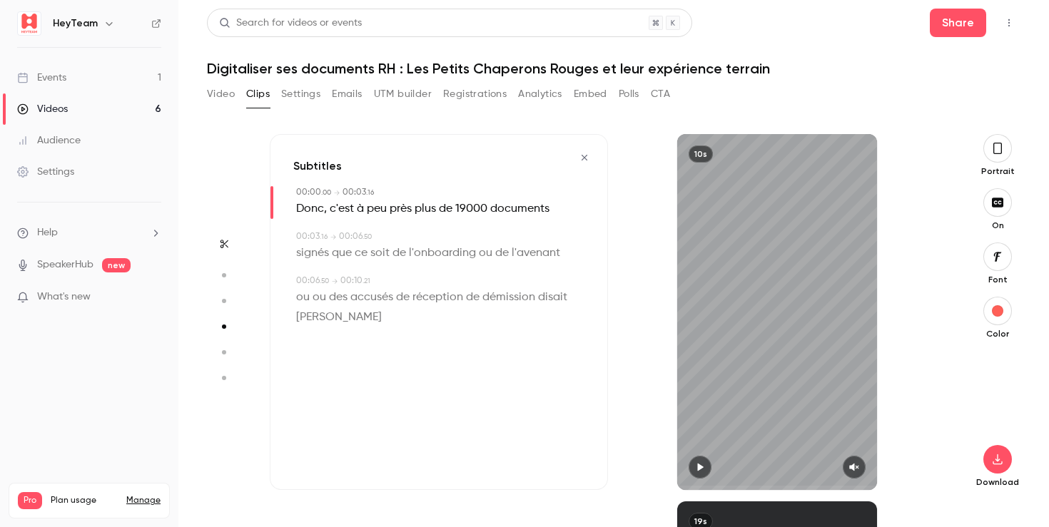
click at [552, 299] on span "disait" at bounding box center [552, 298] width 29 height 20
type input "***"
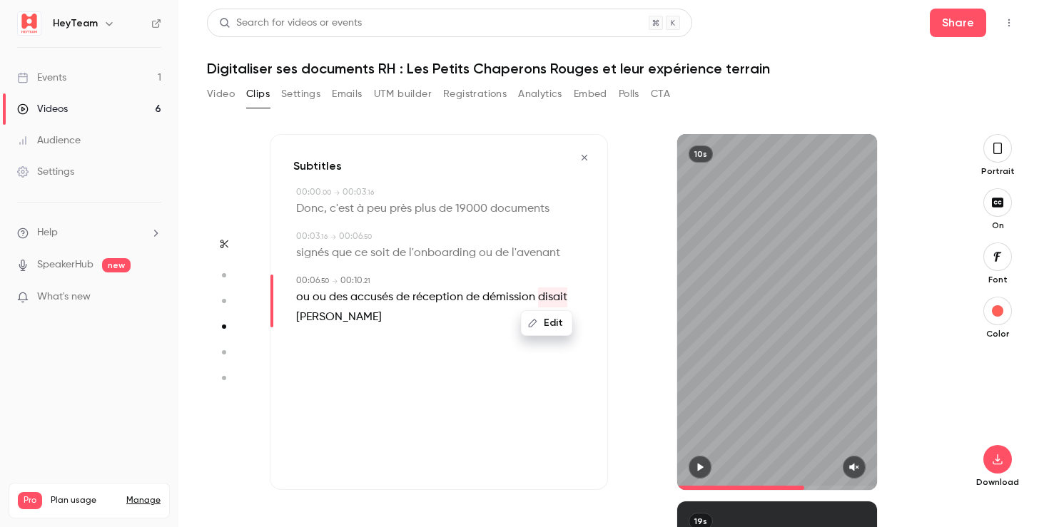
click at [559, 322] on button "Edit" at bounding box center [546, 323] width 49 height 23
drag, startPoint x: 574, startPoint y: 327, endPoint x: 562, endPoint y: 324, distance: 13.2
click at [574, 327] on button "Replace" at bounding box center [574, 328] width 64 height 29
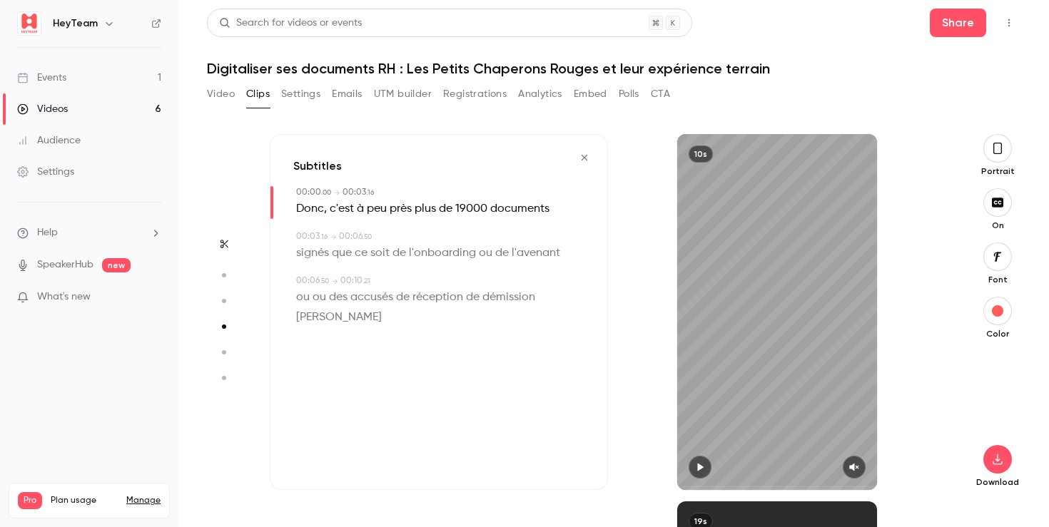
click at [382, 308] on span "[PERSON_NAME]" at bounding box center [339, 318] width 86 height 20
type input "***"
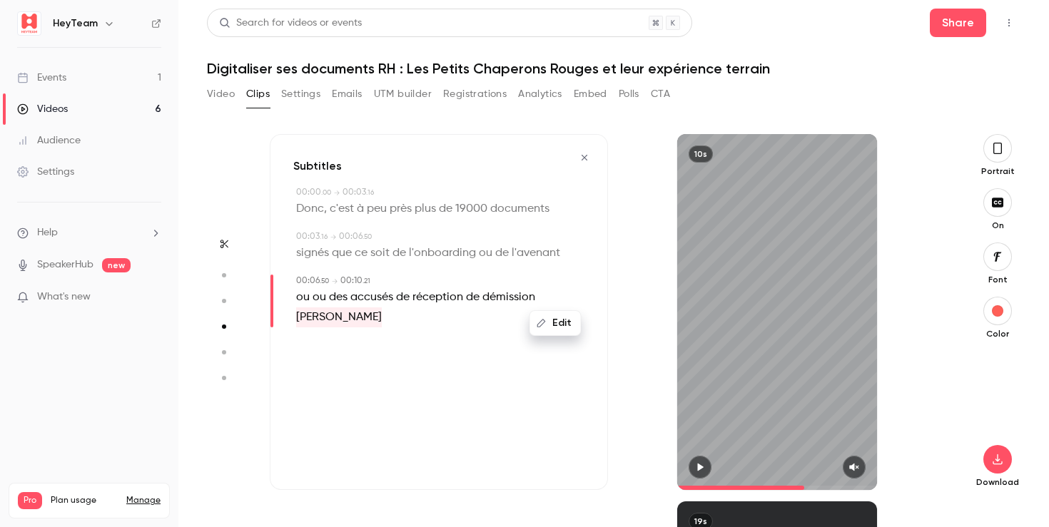
drag, startPoint x: 558, startPoint y: 299, endPoint x: 558, endPoint y: 313, distance: 14.3
click at [382, 308] on span "[PERSON_NAME]" at bounding box center [339, 318] width 86 height 20
click at [557, 321] on button "Edit" at bounding box center [555, 323] width 49 height 23
click at [567, 332] on button "Replace" at bounding box center [574, 328] width 64 height 29
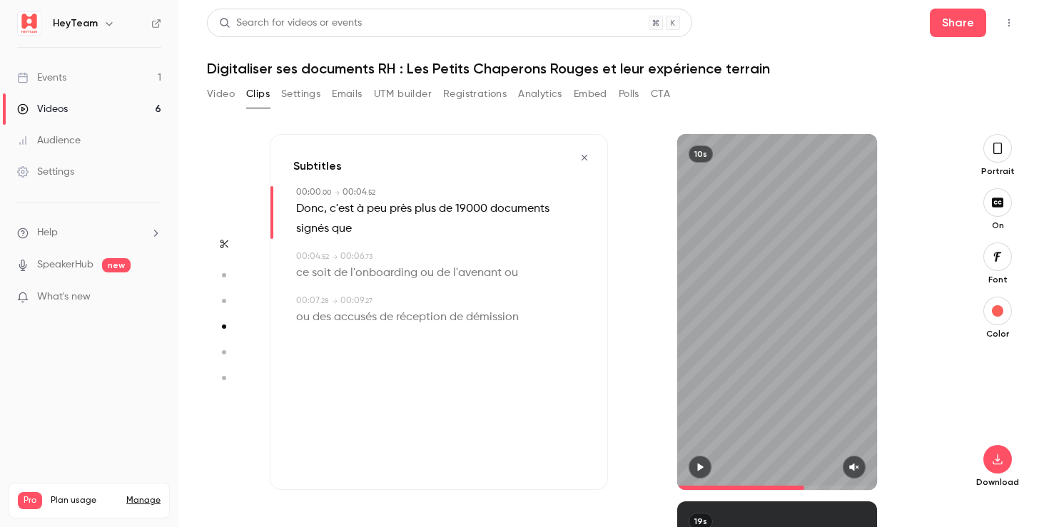
type input "*"
click at [998, 463] on icon "button" at bounding box center [997, 459] width 17 height 11
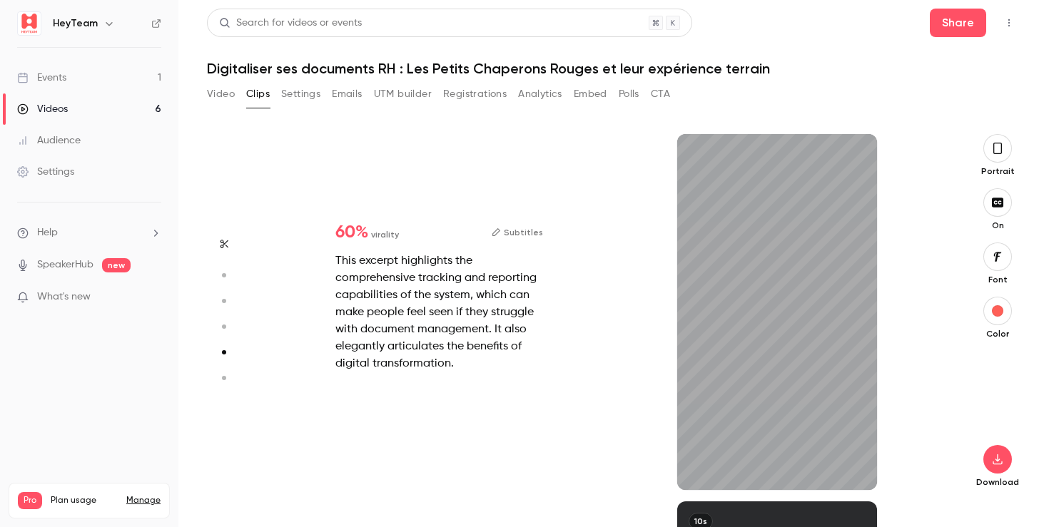
scroll to position [1470, 0]
click at [537, 233] on button "Subtitles" at bounding box center [517, 232] width 51 height 17
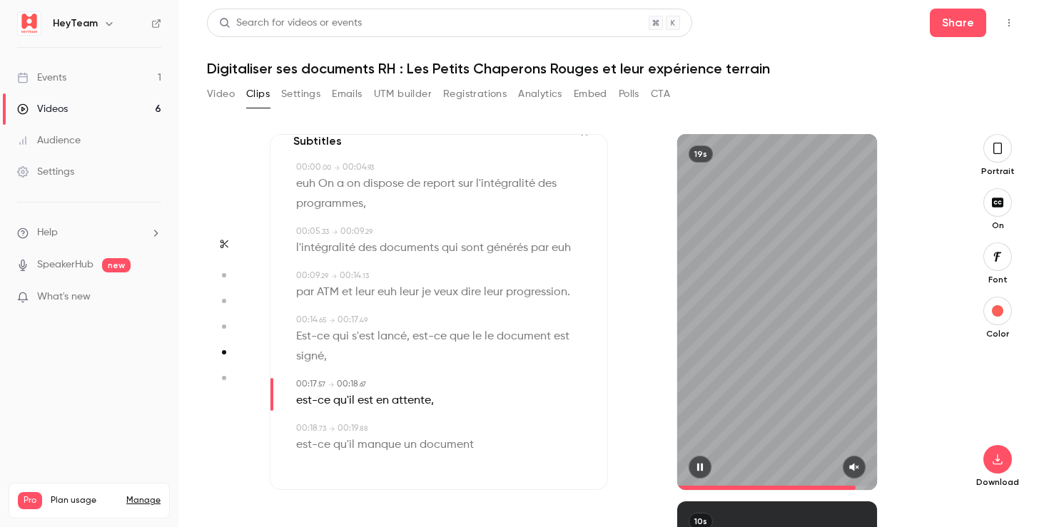
scroll to position [0, 0]
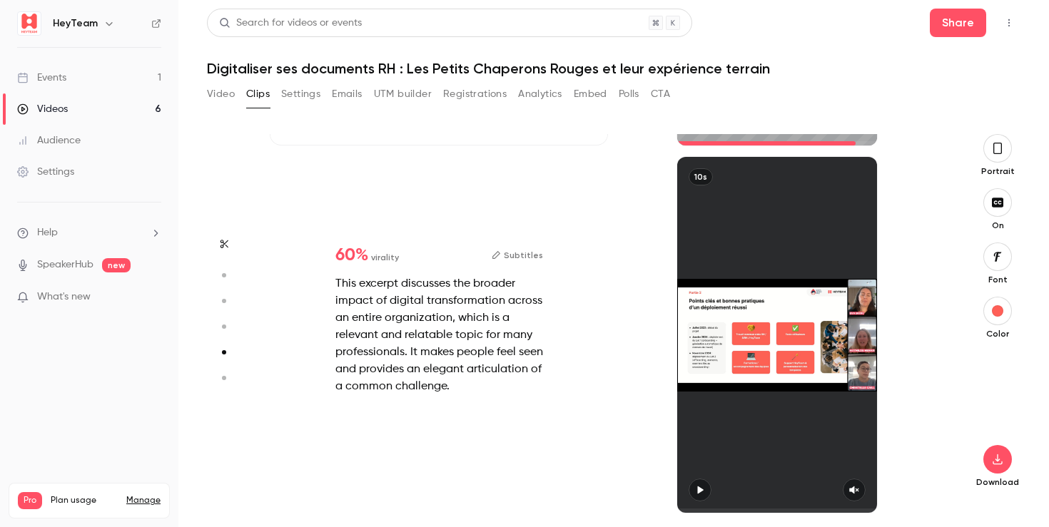
type input "*"
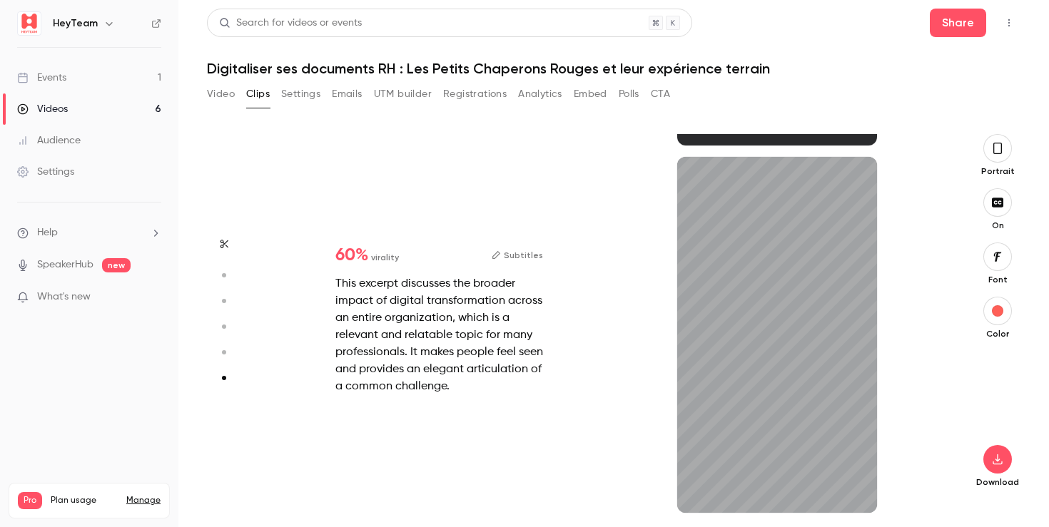
scroll to position [1815, 0]
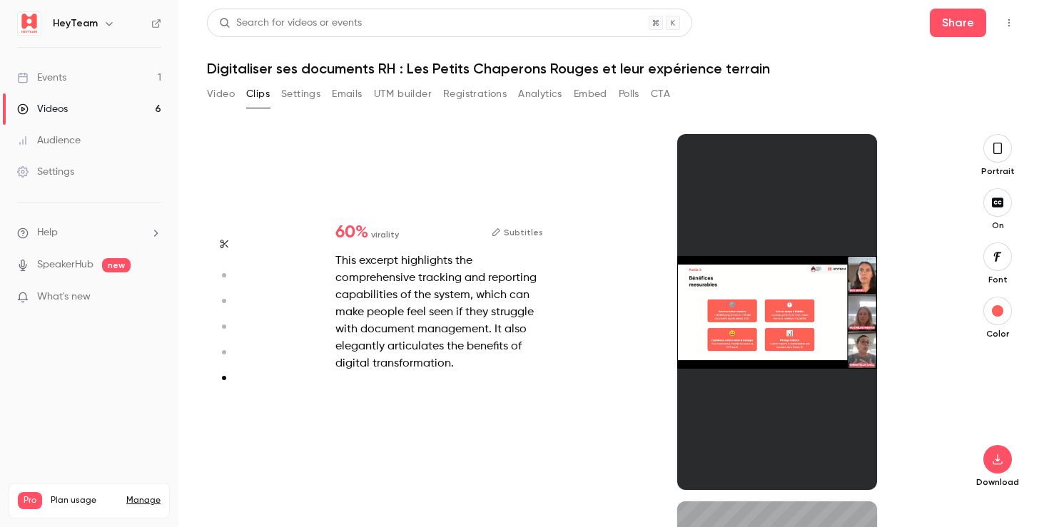
type input "*"
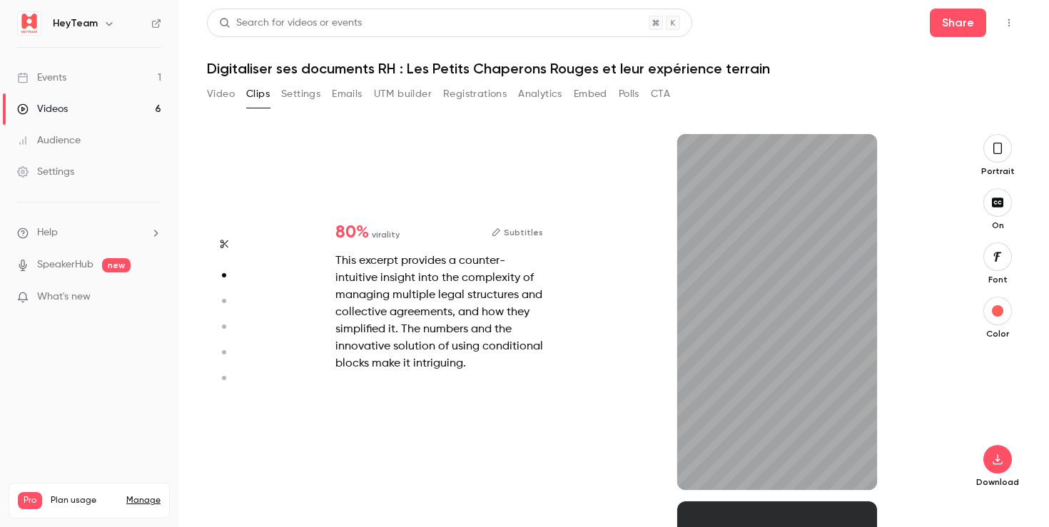
scroll to position [367, 0]
click at [519, 234] on button "Subtitles" at bounding box center [517, 232] width 51 height 17
type input "*"
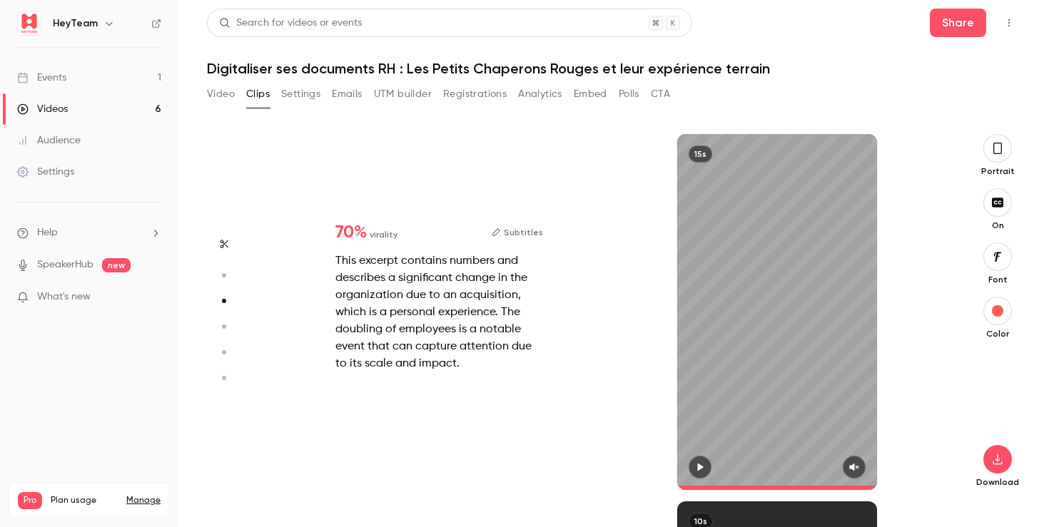
click at [523, 233] on button "Subtitles" at bounding box center [517, 232] width 51 height 17
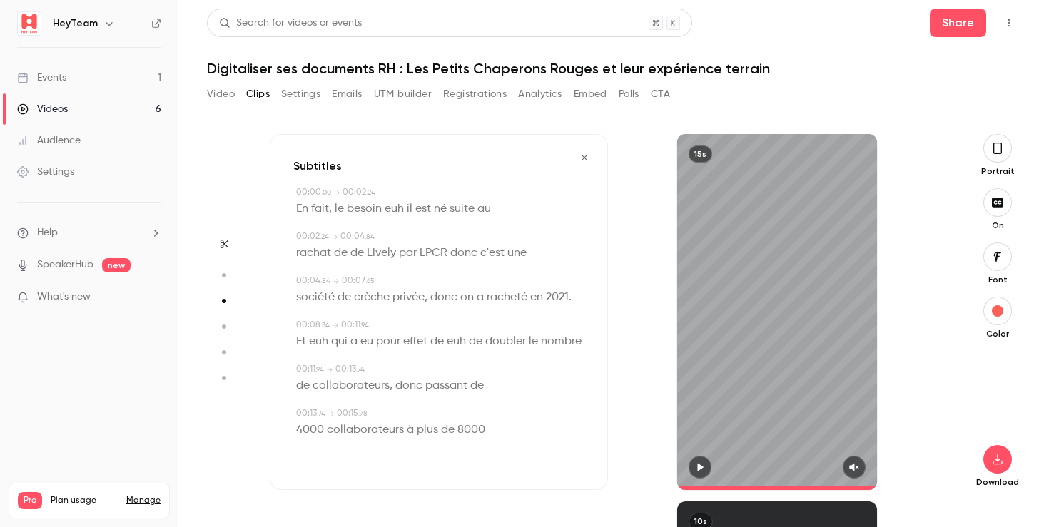
click at [398, 207] on span "euh" at bounding box center [394, 209] width 19 height 20
type input "*"
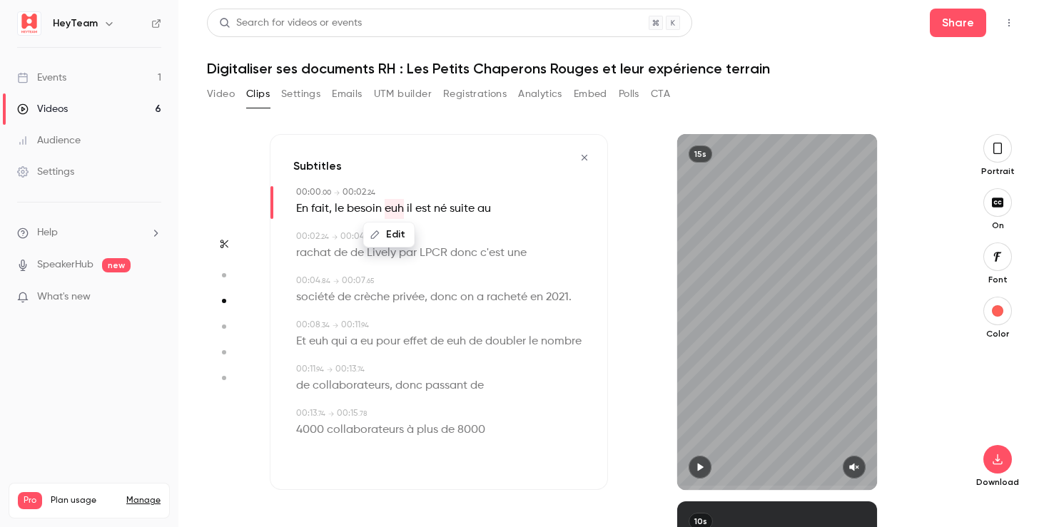
click at [392, 230] on button "Edit" at bounding box center [389, 234] width 49 height 23
click at [448, 245] on button "Replace" at bounding box center [461, 239] width 64 height 29
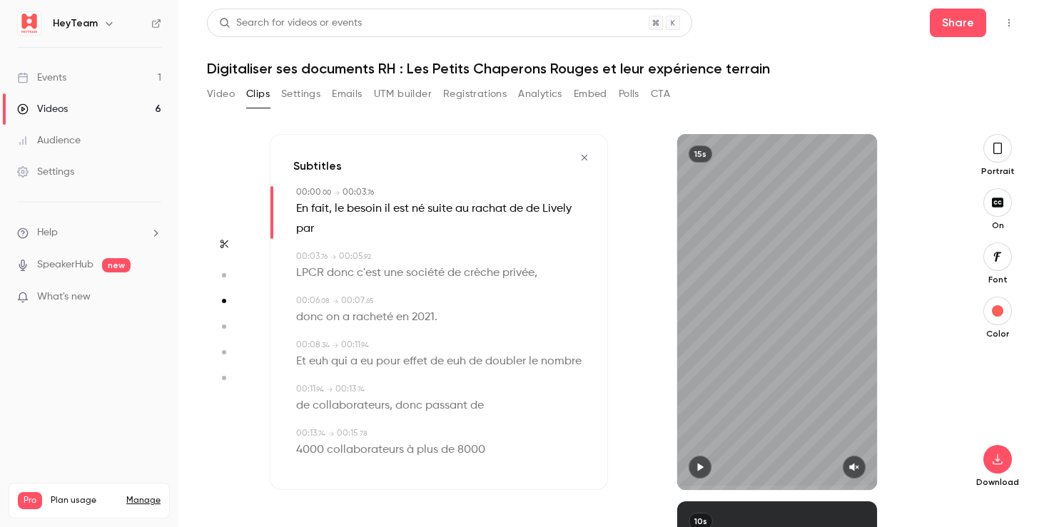
click at [310, 318] on span "donc" at bounding box center [309, 318] width 27 height 20
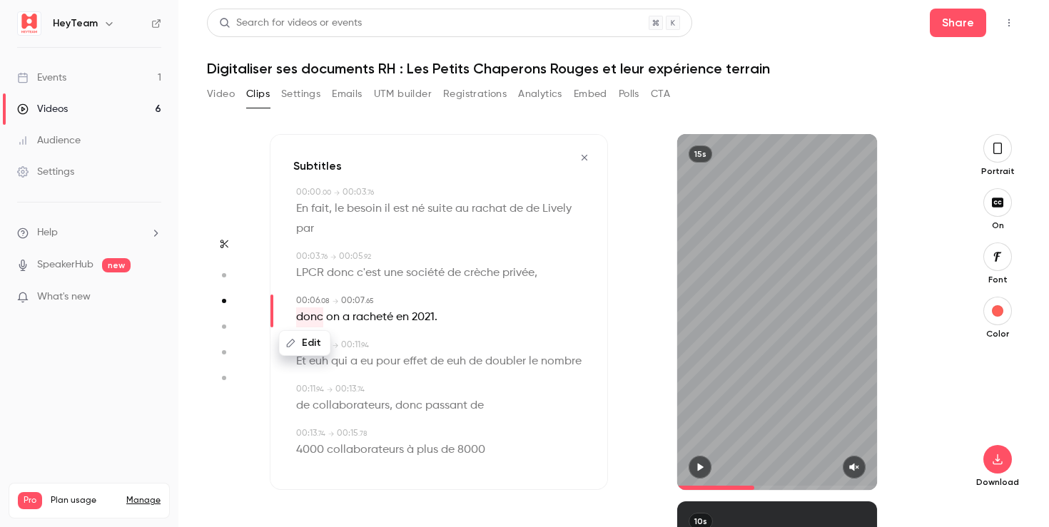
scroll to position [5, 0]
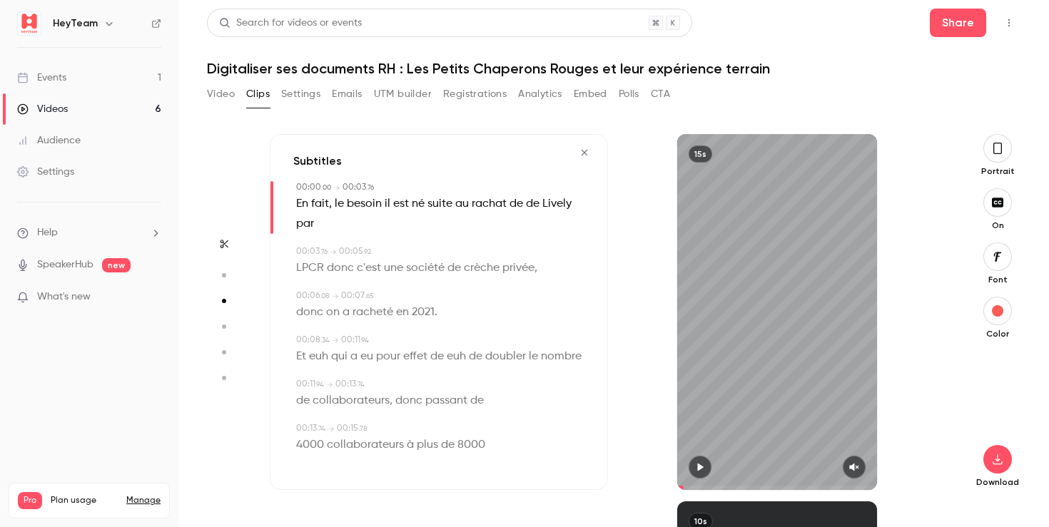
click at [684, 484] on span at bounding box center [777, 488] width 201 height 23
click at [695, 462] on icon "button" at bounding box center [699, 467] width 11 height 10
click at [861, 471] on button "button" at bounding box center [854, 467] width 23 height 23
click at [700, 467] on icon "button" at bounding box center [700, 468] width 6 height 8
drag, startPoint x: 699, startPoint y: 466, endPoint x: 666, endPoint y: 450, distance: 36.4
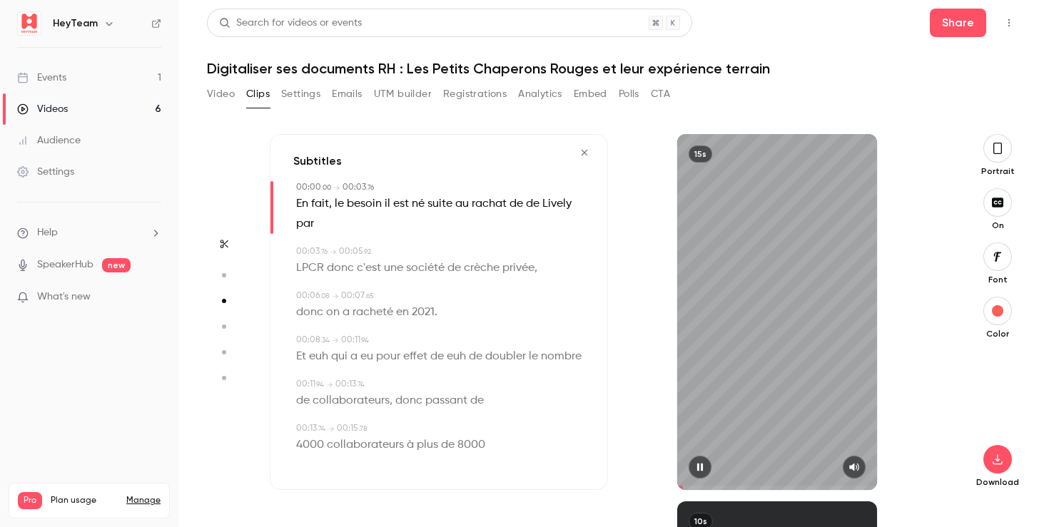
click at [699, 465] on icon "button" at bounding box center [700, 468] width 6 height 8
click at [992, 153] on icon "button" at bounding box center [997, 149] width 11 height 16
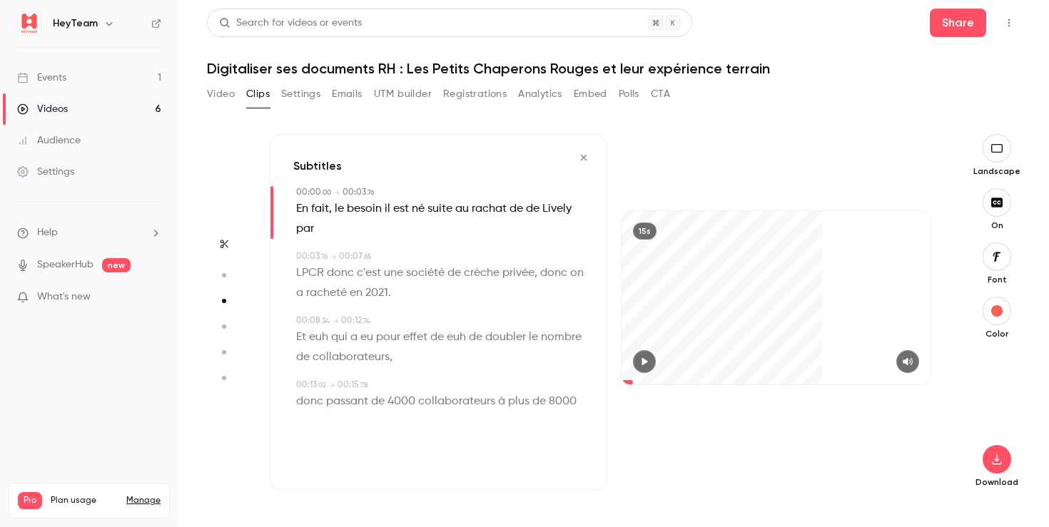
scroll to position [0, 0]
click at [994, 264] on button "button" at bounding box center [997, 257] width 29 height 29
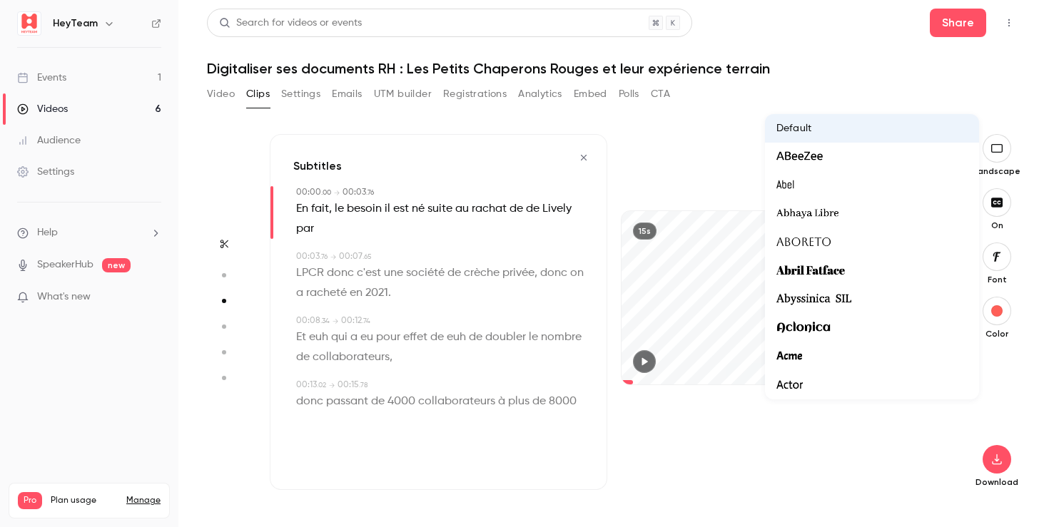
drag, startPoint x: 691, startPoint y: 138, endPoint x: 763, endPoint y: 172, distance: 79.5
click at [691, 139] on div at bounding box center [524, 263] width 1049 height 527
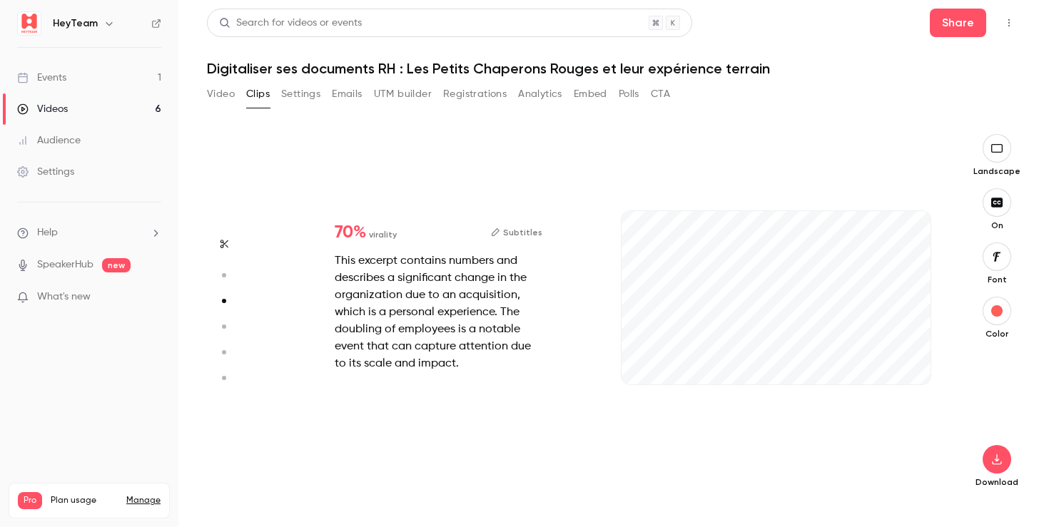
type input "*"
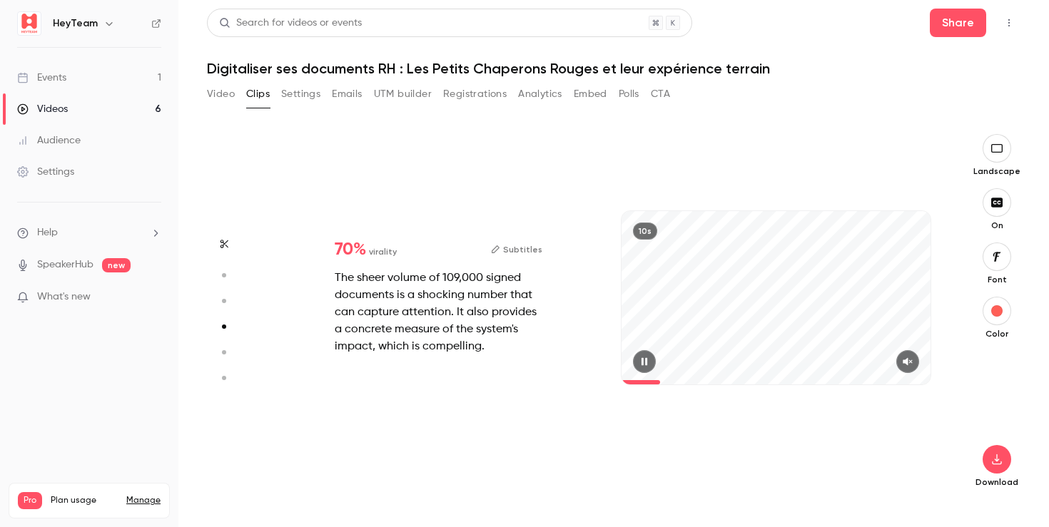
type input "*"
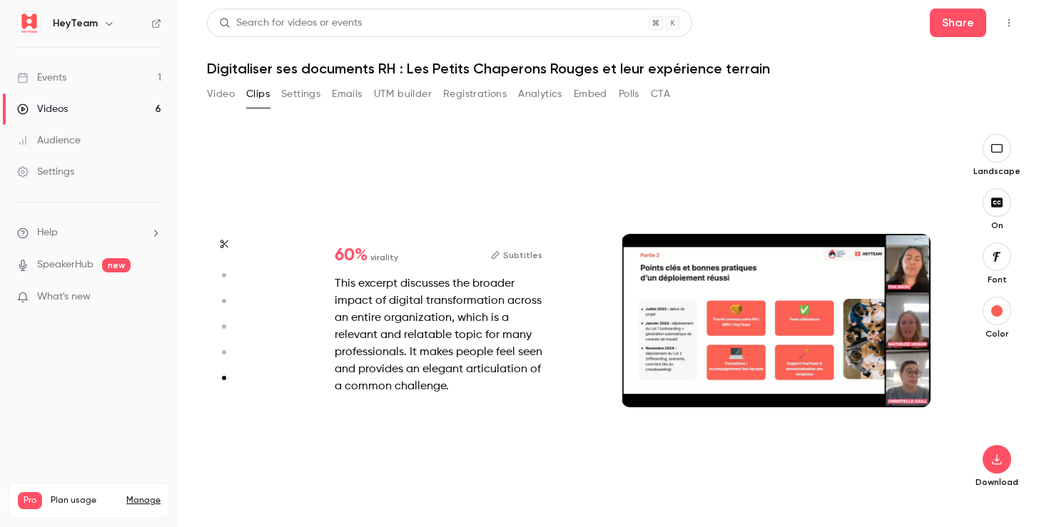
scroll to position [1815, 0]
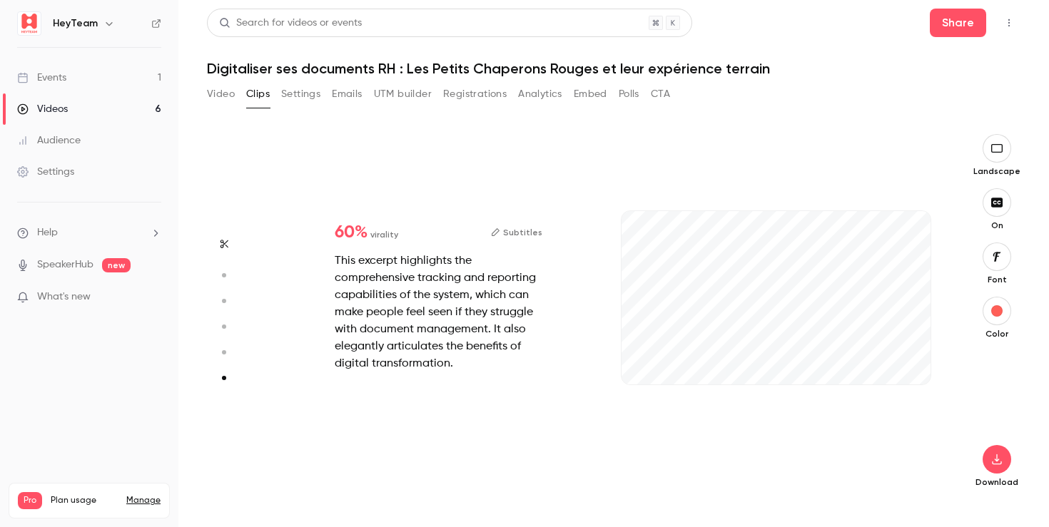
type input "*"
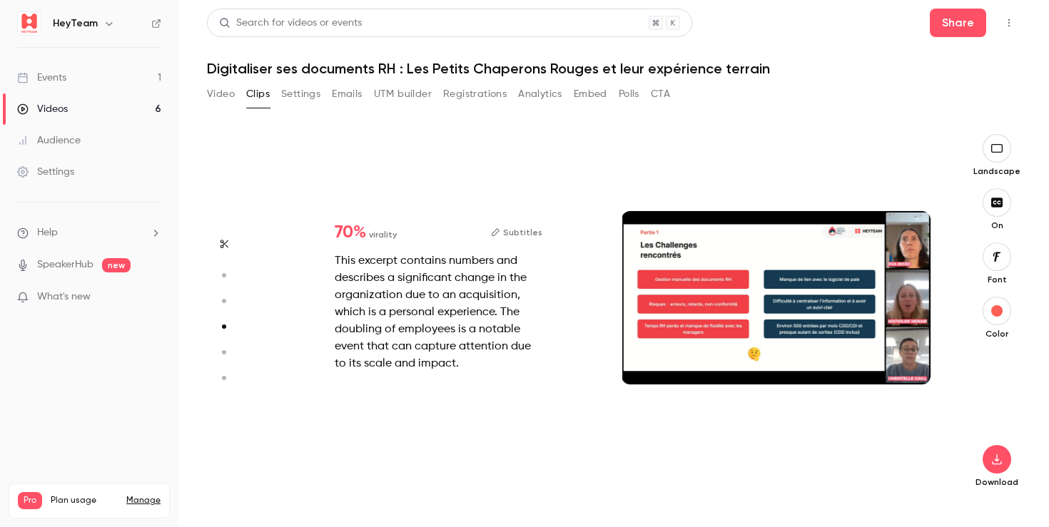
type input "*"
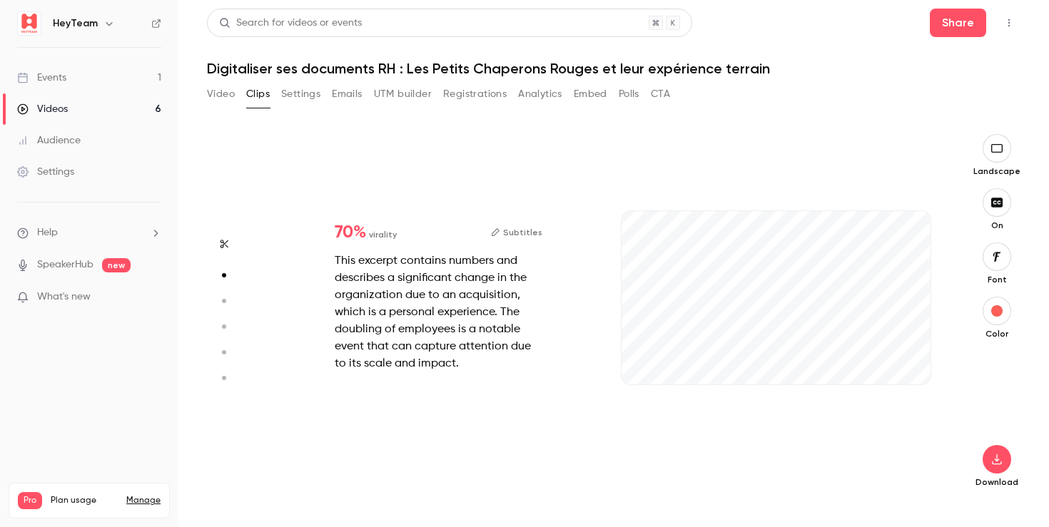
type input "*"
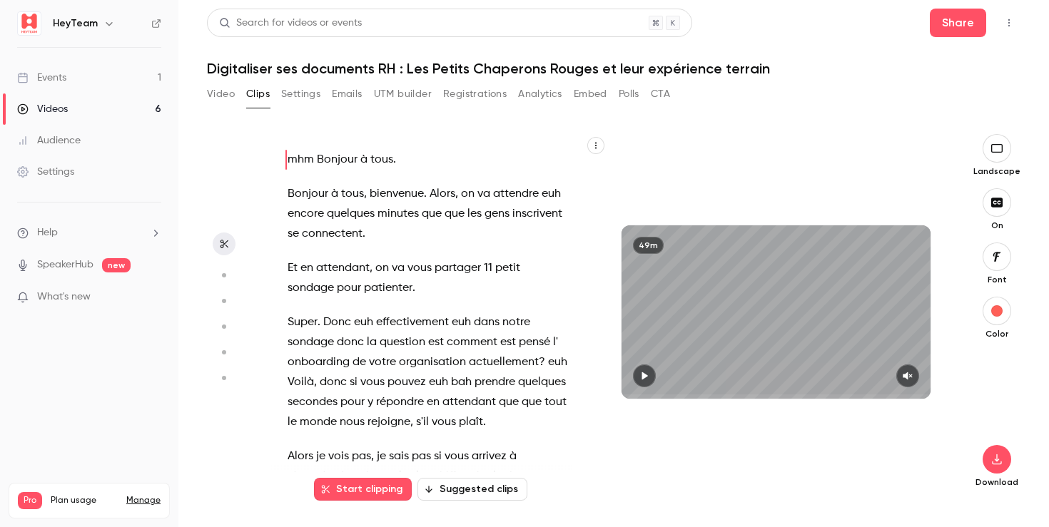
scroll to position [0, 0]
click at [995, 155] on button "button" at bounding box center [997, 148] width 29 height 29
